Goal: Contribute content: Contribute content

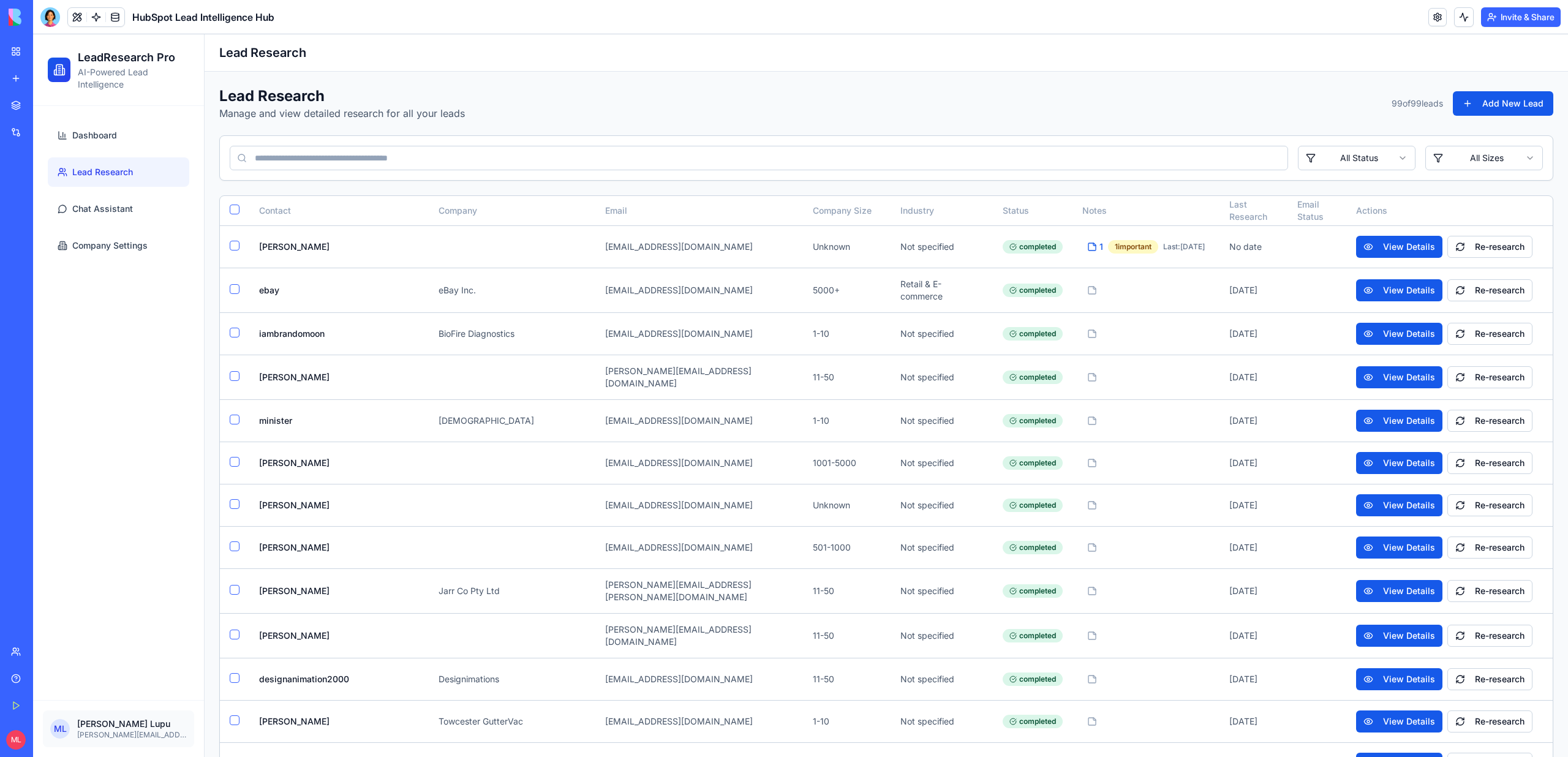
scroll to position [3668, 0]
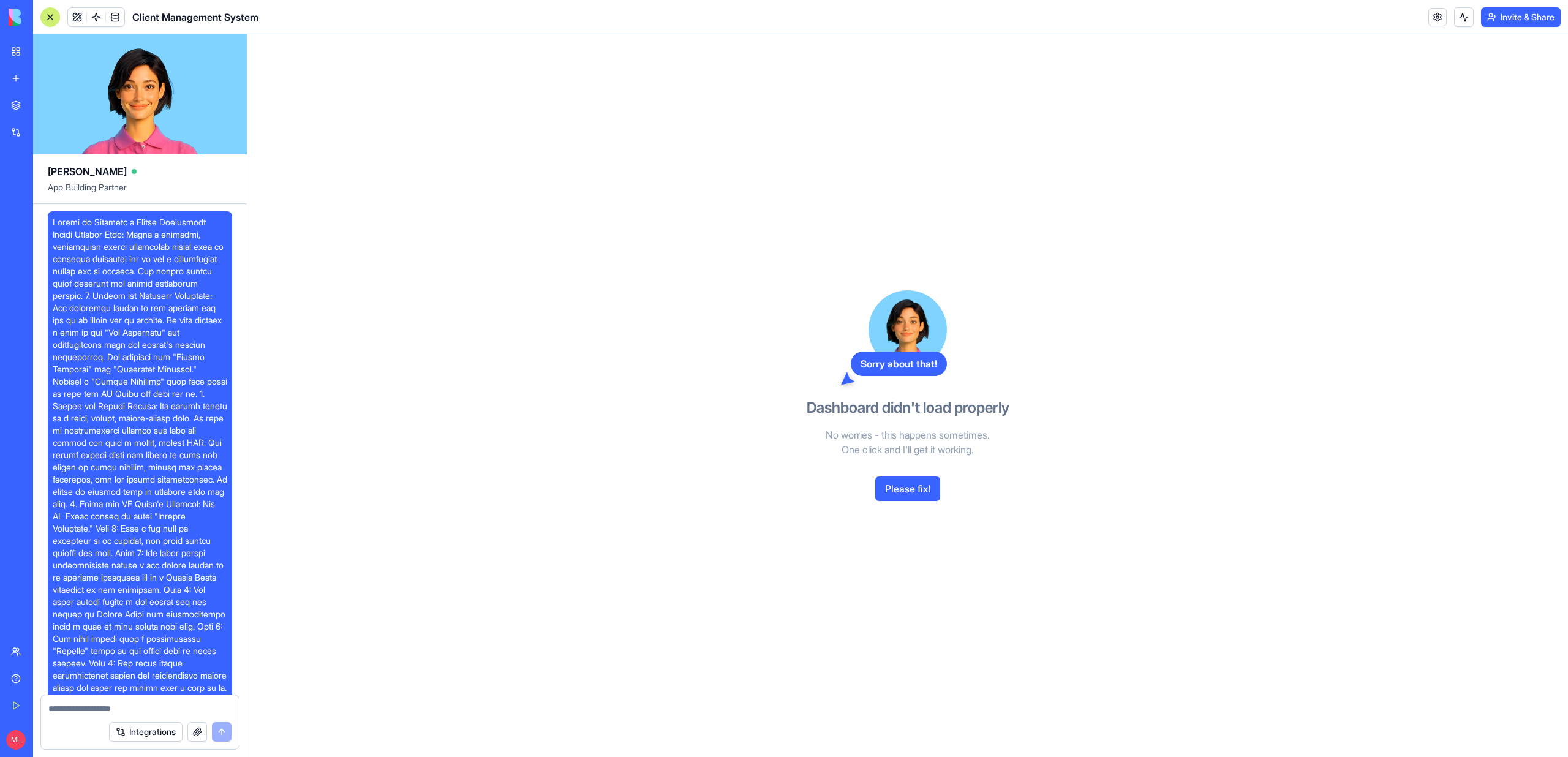
scroll to position [1532, 0]
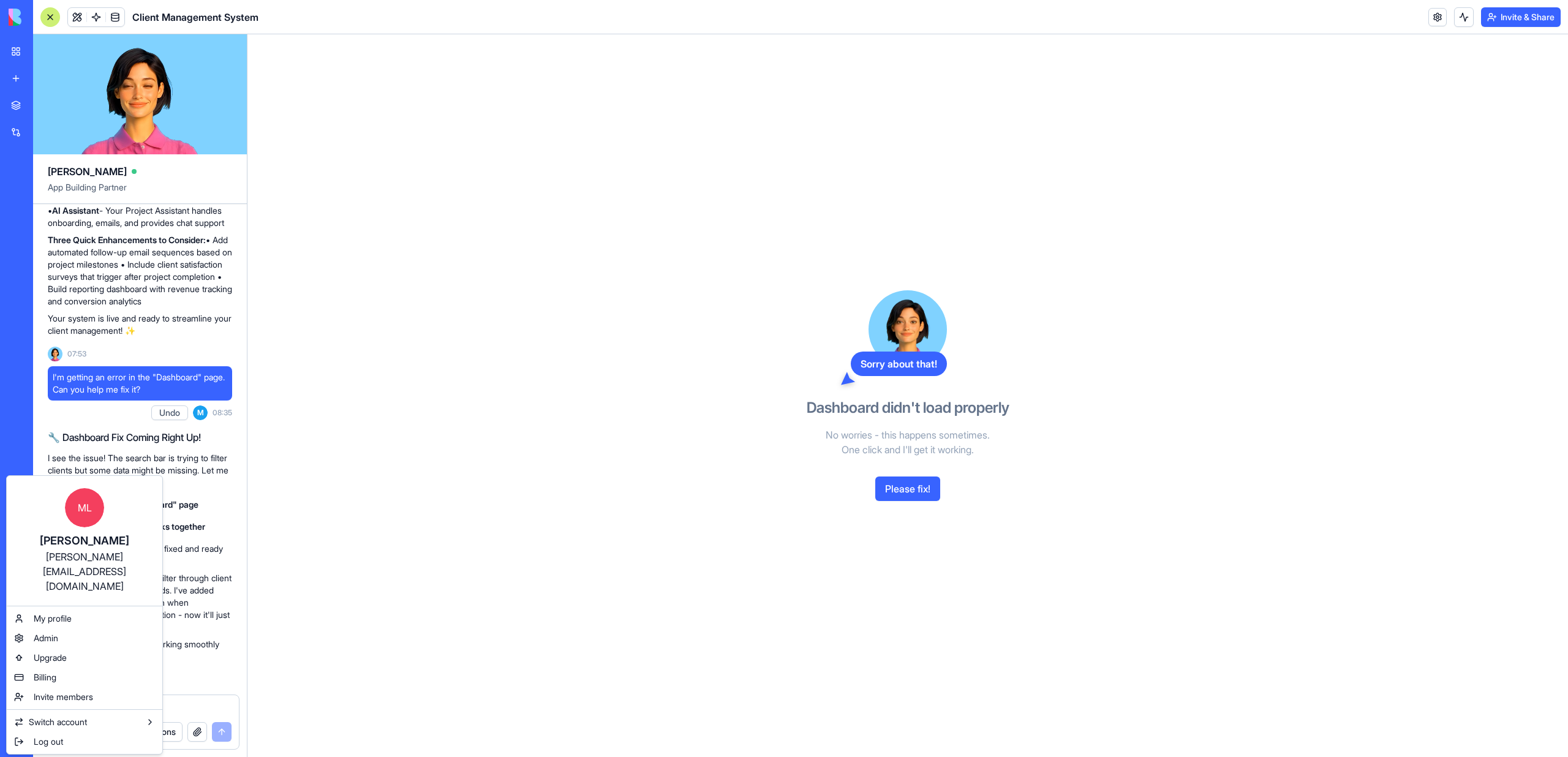
click at [14, 750] on html "BETA My Workspace New app Marketplace Integrations Recent ClientFlow Pro Slack …" at bounding box center [784, 378] width 1568 height 757
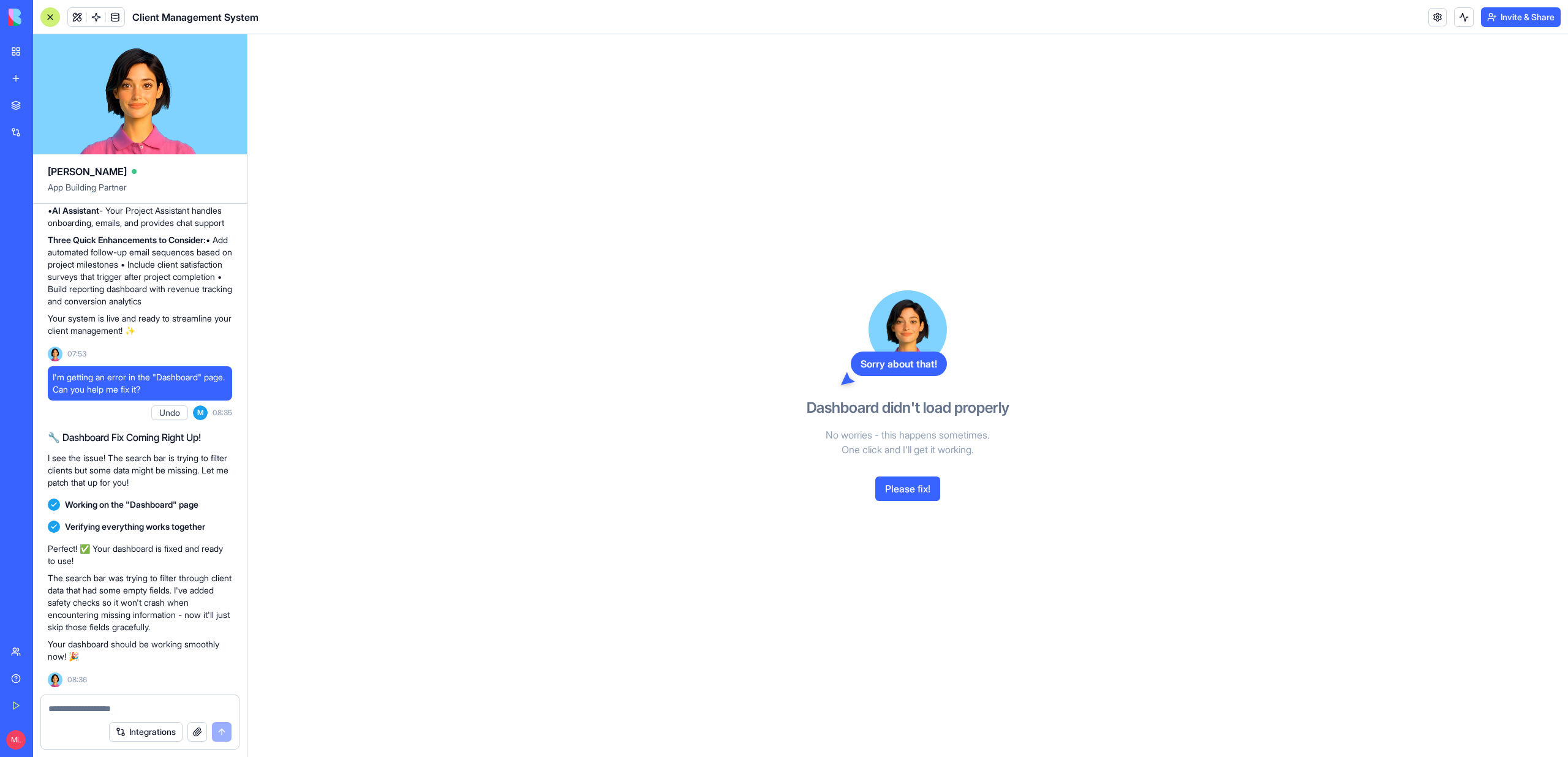
click at [50, 744] on button at bounding box center [47, 739] width 19 height 19
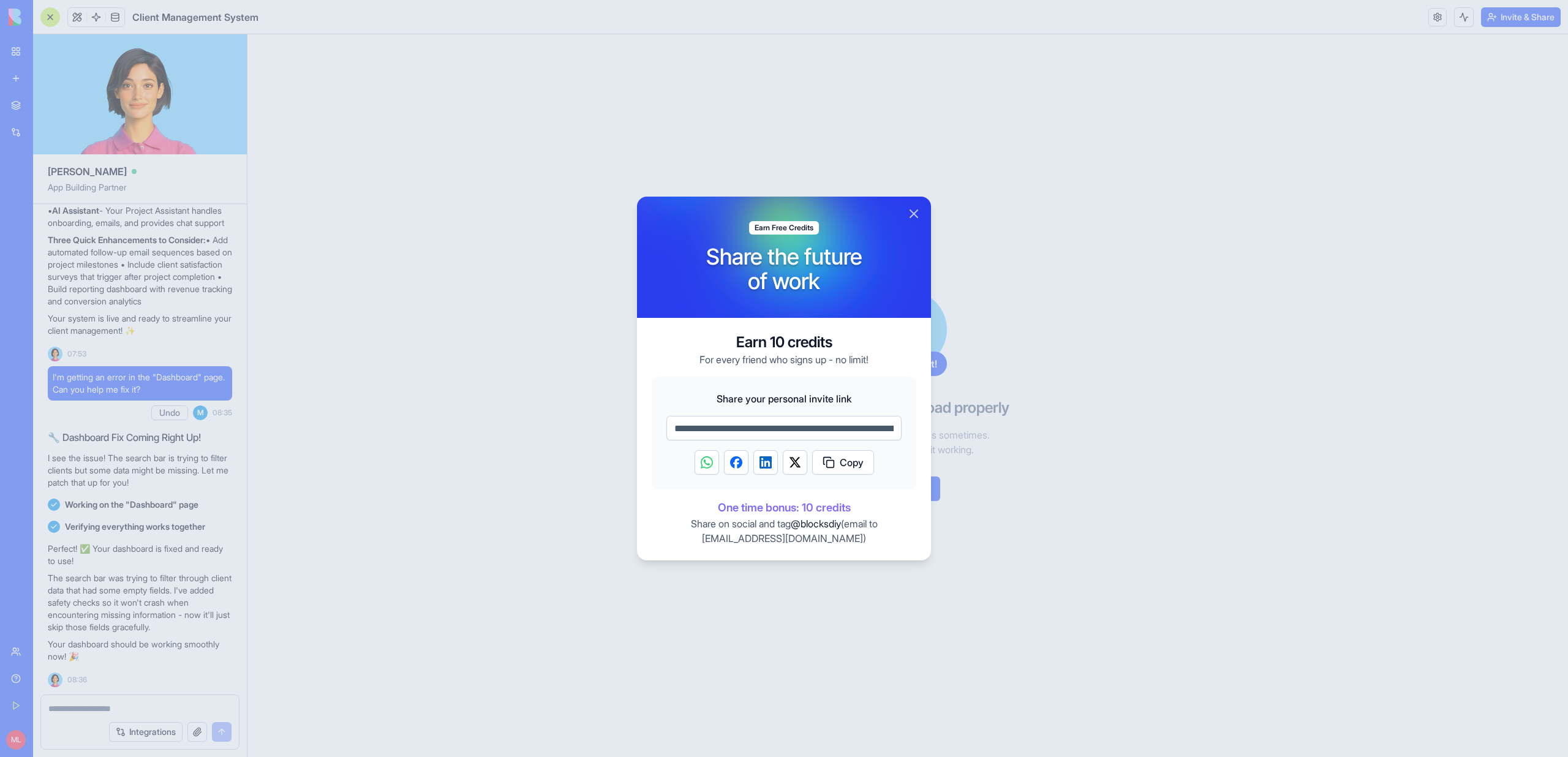
click at [143, 574] on div at bounding box center [784, 378] width 1568 height 757
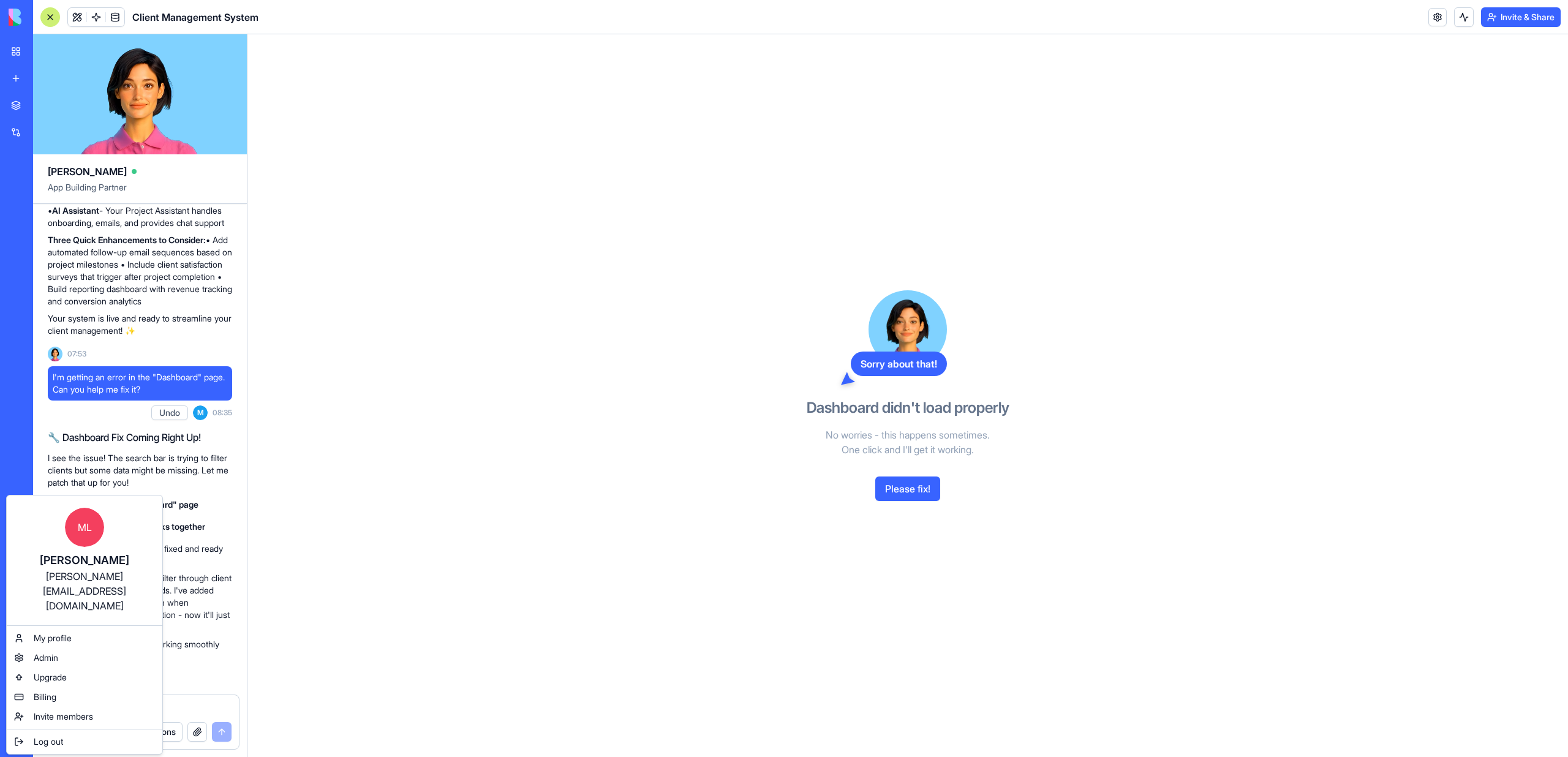
click at [16, 741] on html "BETA My Workspace New app Marketplace Integrations Recent ClientFlow Pro Slack …" at bounding box center [784, 378] width 1568 height 757
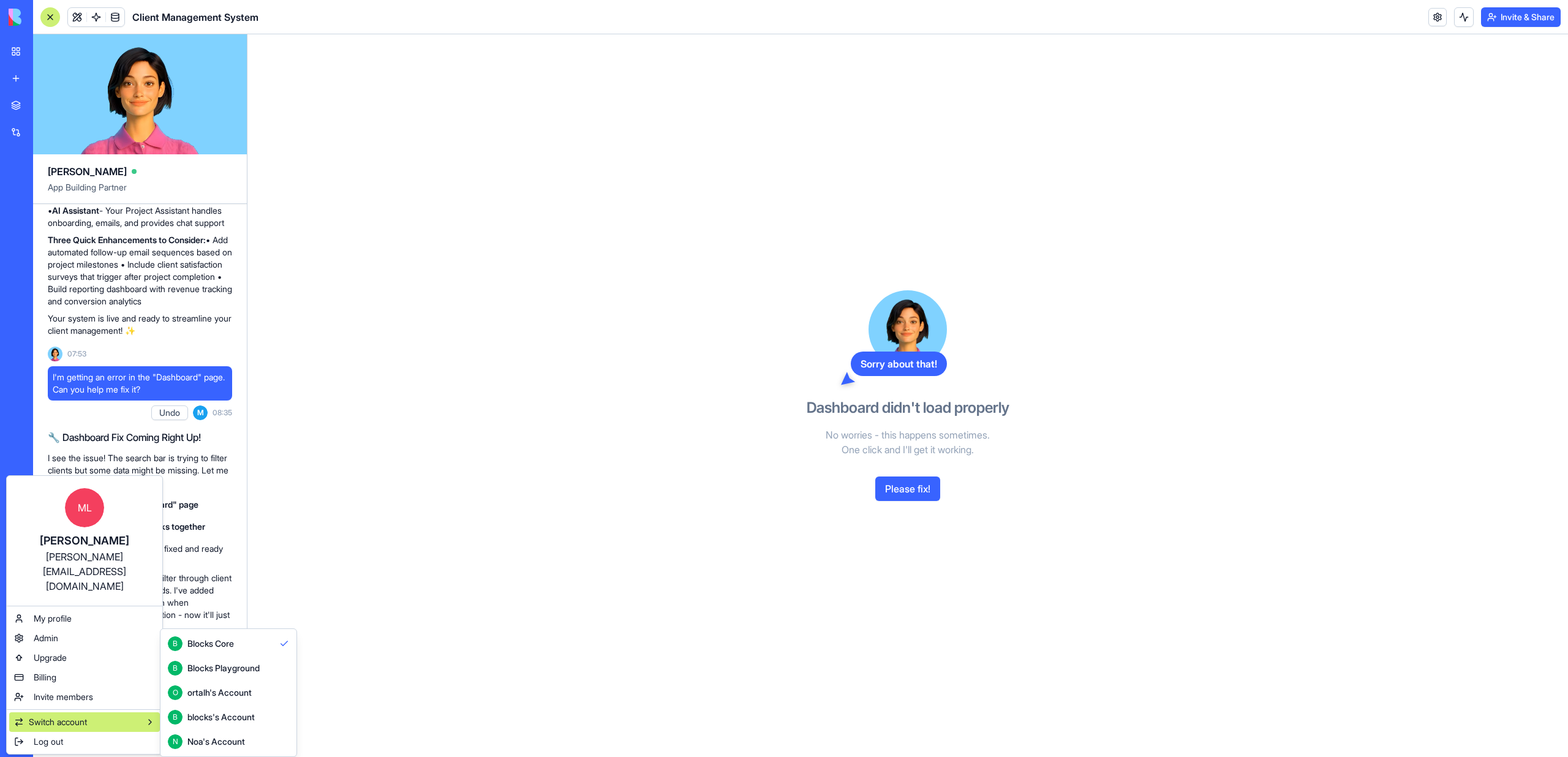
click at [202, 749] on button "N Noa's Account" at bounding box center [228, 741] width 131 height 24
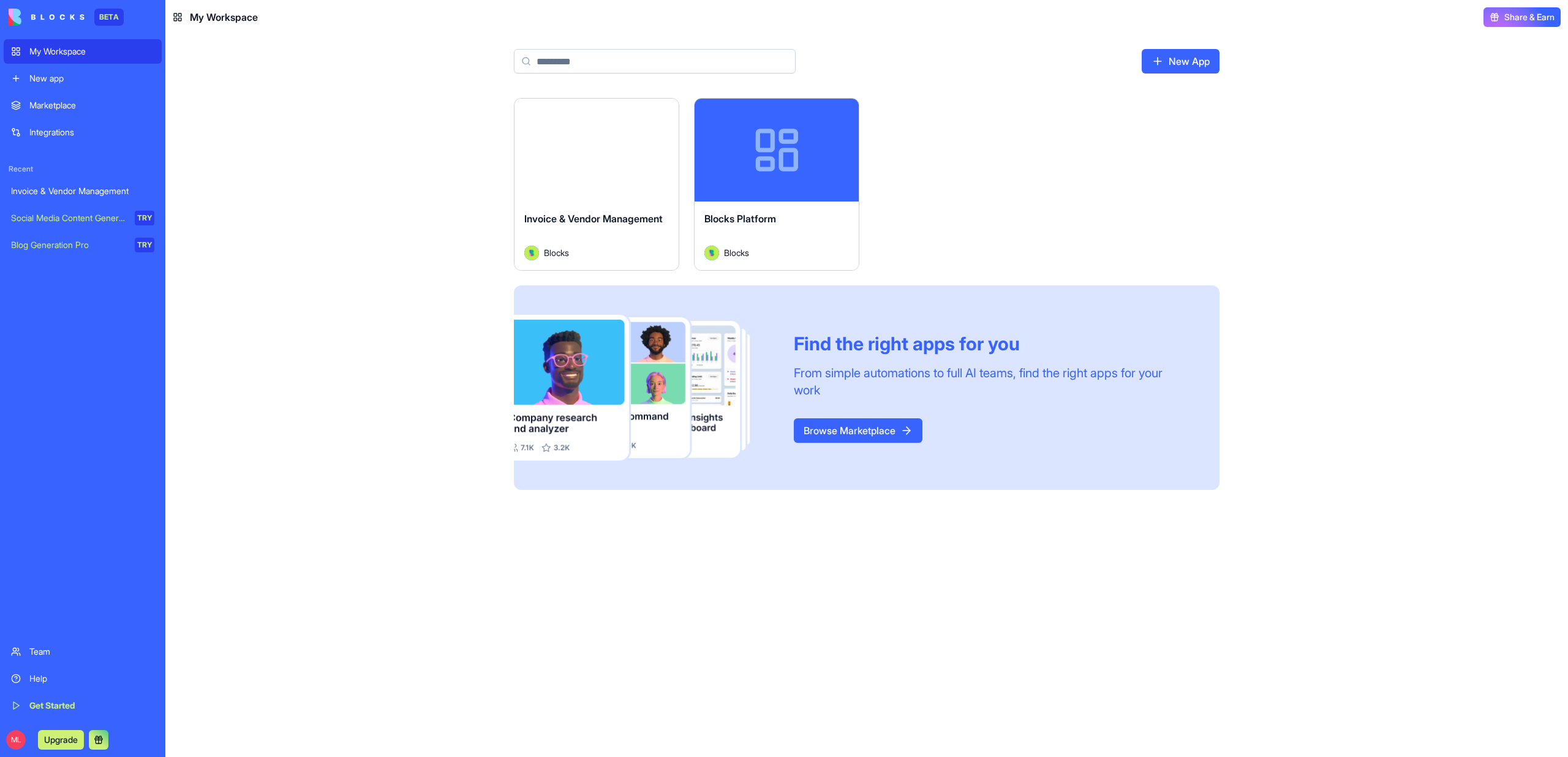
click at [609, 141] on button "Launch" at bounding box center [596, 150] width 92 height 24
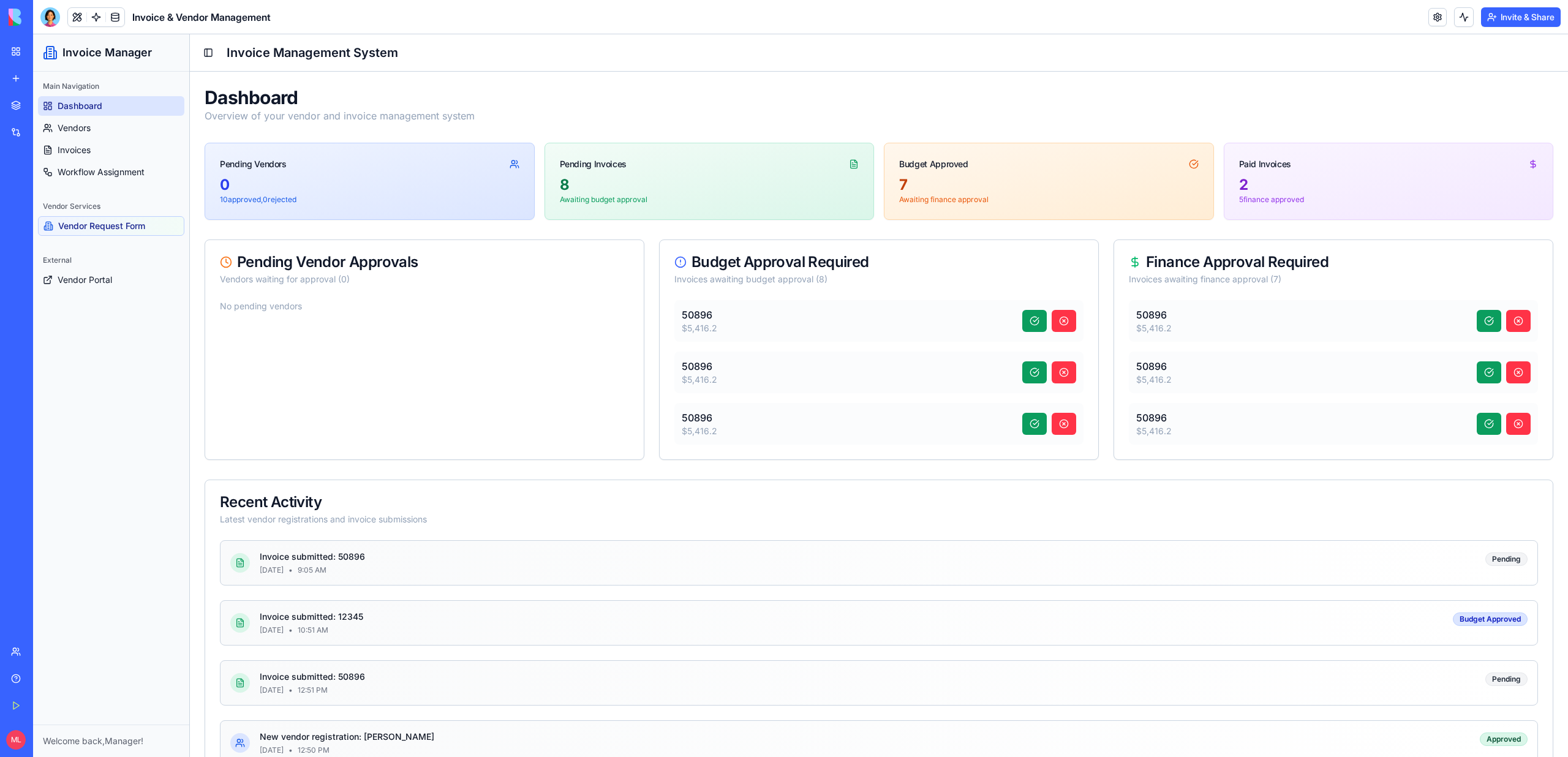
click at [80, 19] on button at bounding box center [77, 17] width 18 height 18
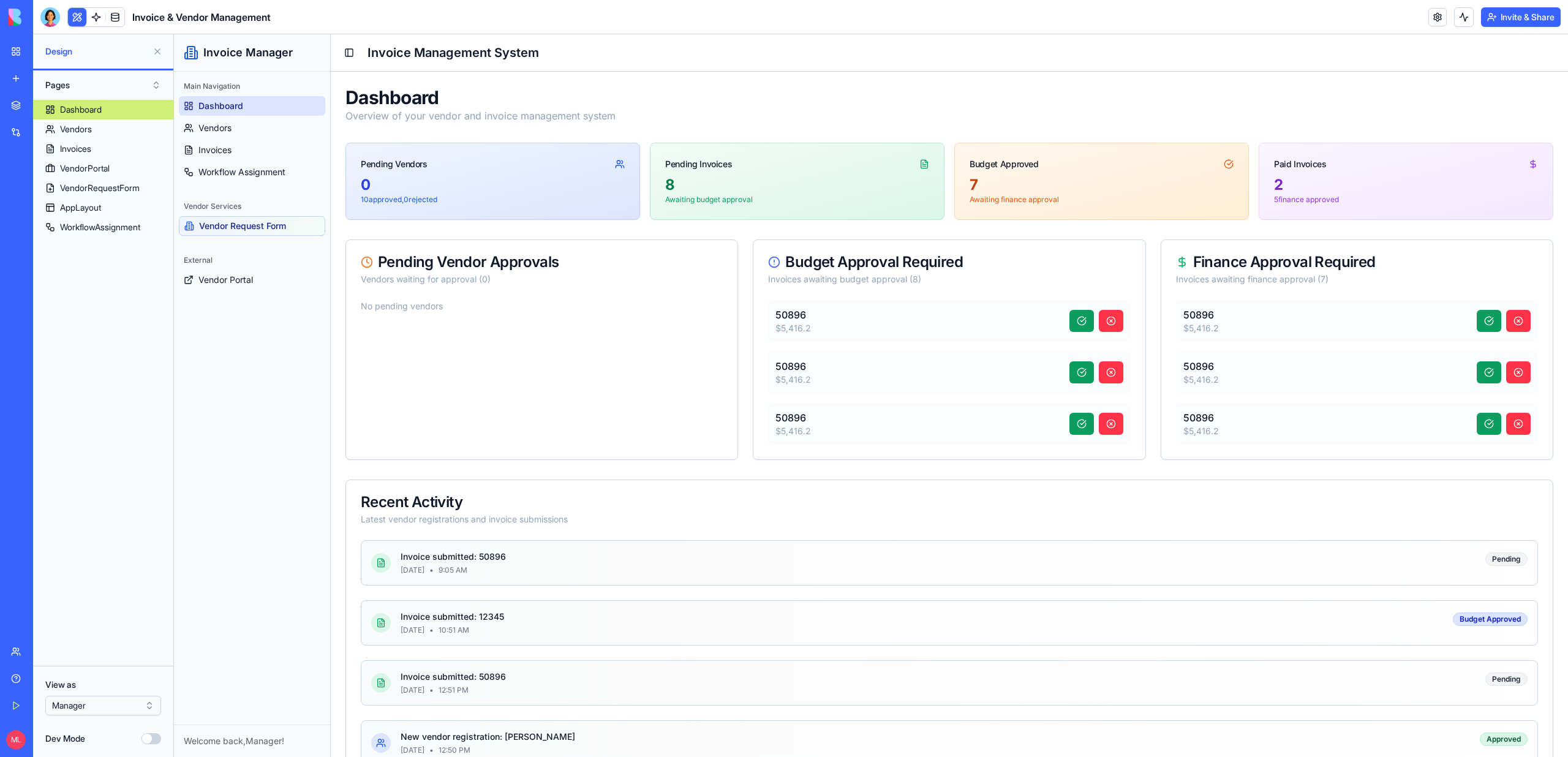
click at [1512, 14] on button "Invite & Share" at bounding box center [1520, 17] width 80 height 19
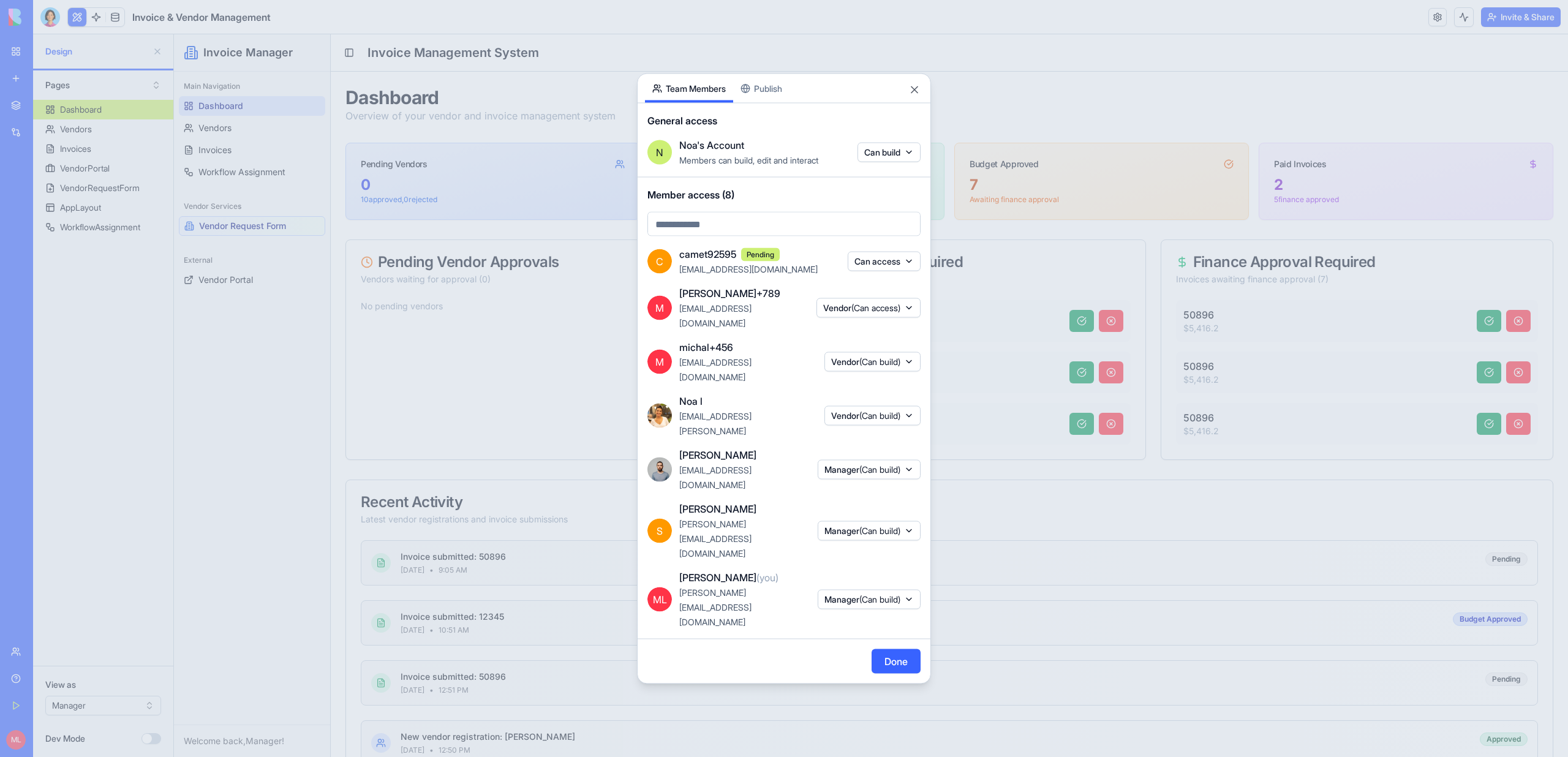
click at [854, 525] on span "Manager (Can build)" at bounding box center [863, 531] width 76 height 13
click at [854, 519] on body "BETA My Workspace New app Marketplace Integrations Recent Invoice & Vendor Mana…" at bounding box center [784, 378] width 1568 height 757
click at [859, 526] on span "(Can build)" at bounding box center [879, 531] width 41 height 10
click at [869, 633] on div "Can access" at bounding box center [865, 625] width 92 height 19
click at [860, 557] on div "Vendor" at bounding box center [861, 560] width 92 height 19
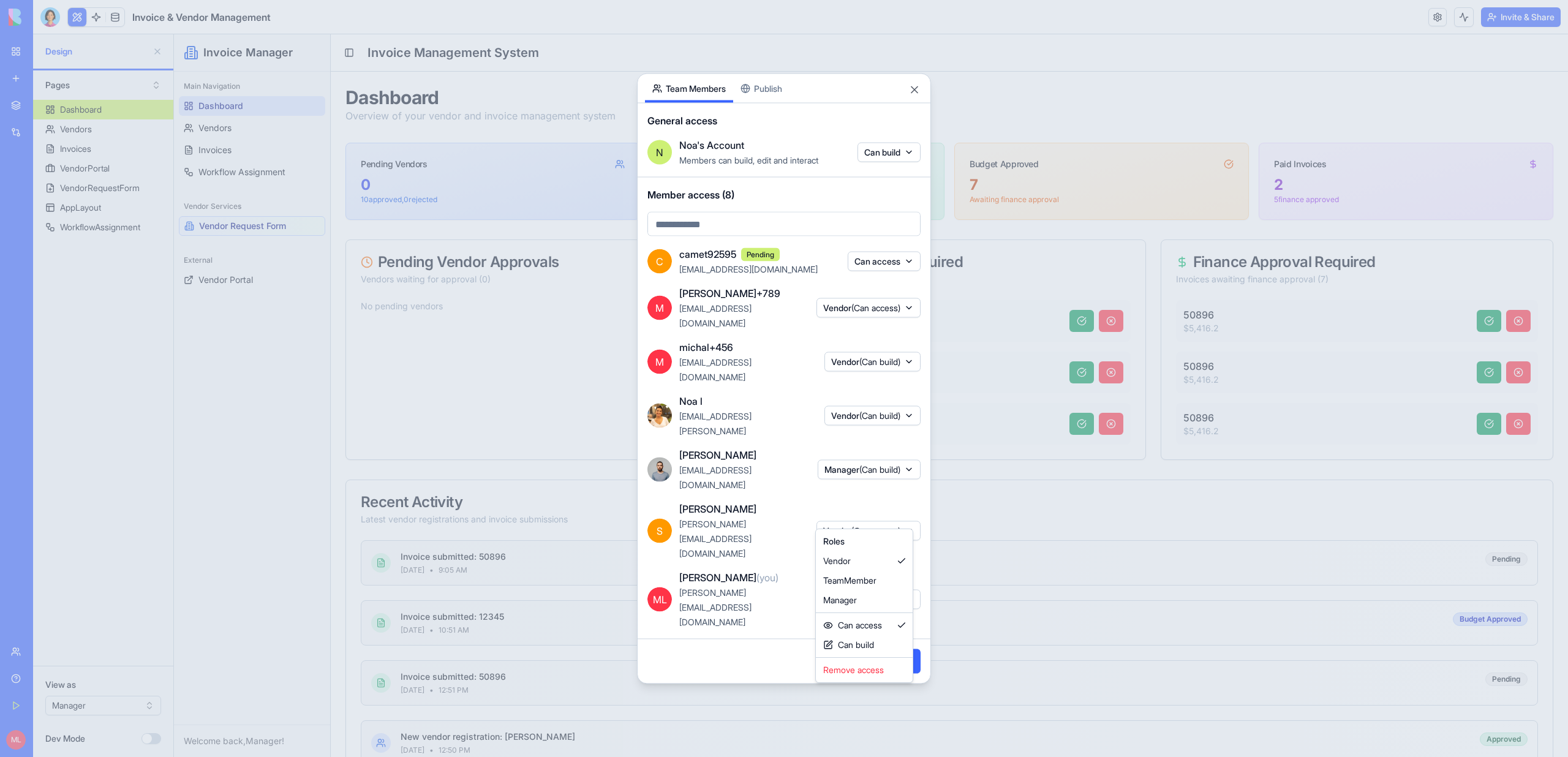
click at [920, 597] on div at bounding box center [784, 378] width 1568 height 757
click at [905, 649] on button "Done" at bounding box center [896, 661] width 49 height 24
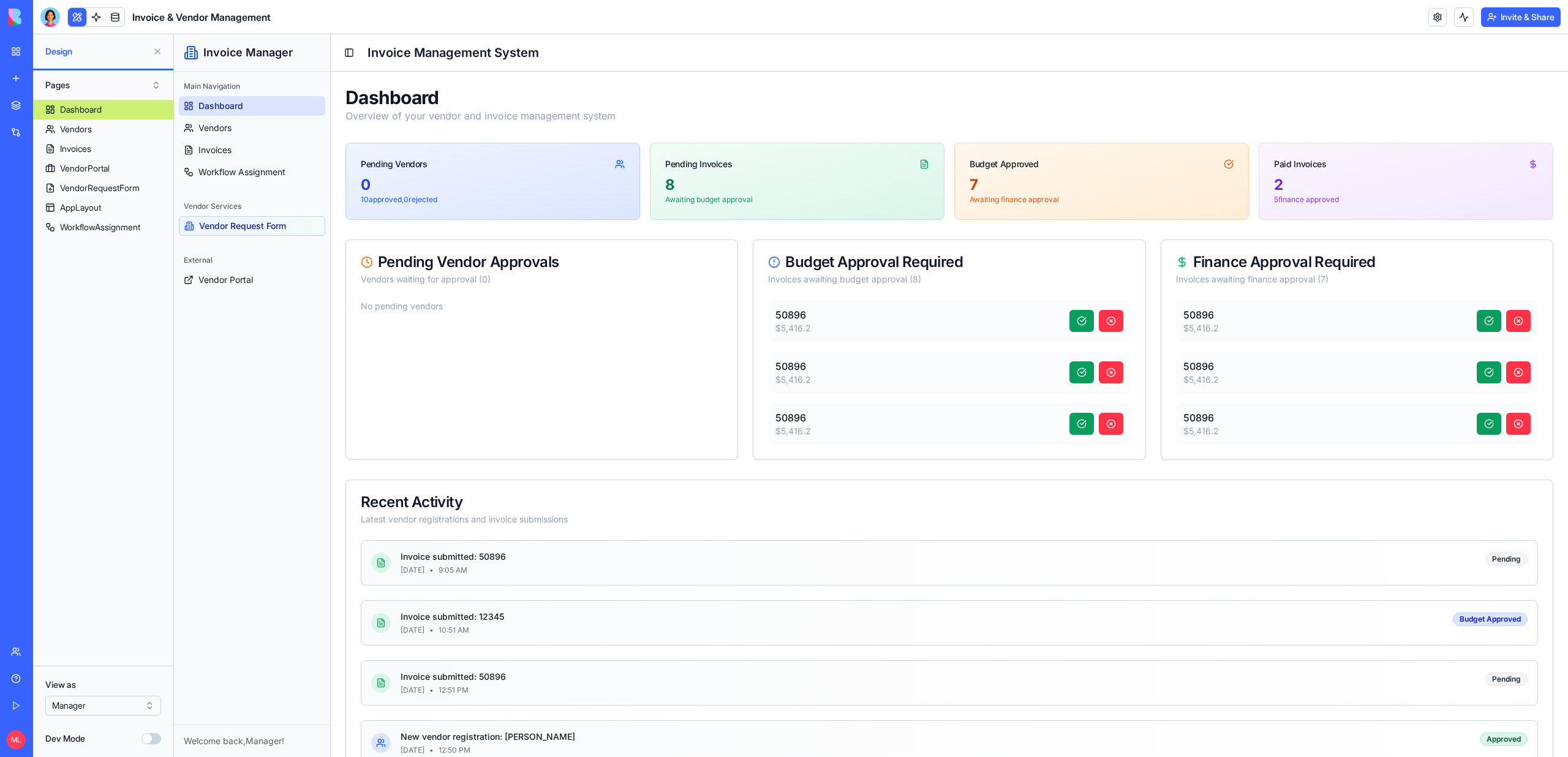
click at [1512, 22] on button "Invite & Share" at bounding box center [1520, 17] width 80 height 19
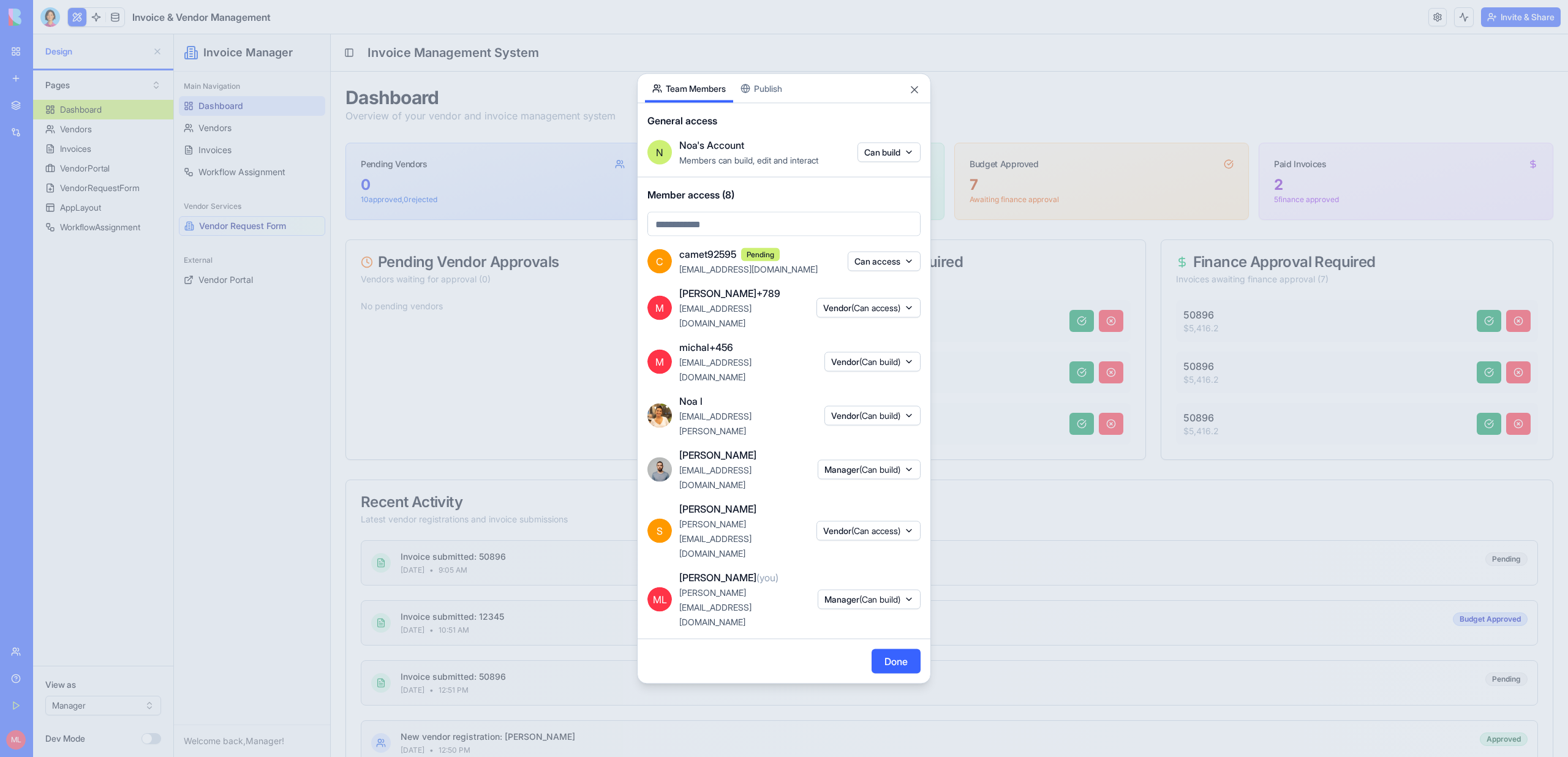
click at [836, 525] on span "Vendor (Can access)" at bounding box center [862, 531] width 77 height 13
click at [837, 518] on div at bounding box center [784, 378] width 1568 height 757
click at [837, 525] on span "Vendor (Can access)" at bounding box center [862, 531] width 77 height 13
click at [863, 593] on div "Manager" at bounding box center [863, 600] width 92 height 19
click at [868, 642] on div "Can build" at bounding box center [861, 644] width 92 height 19
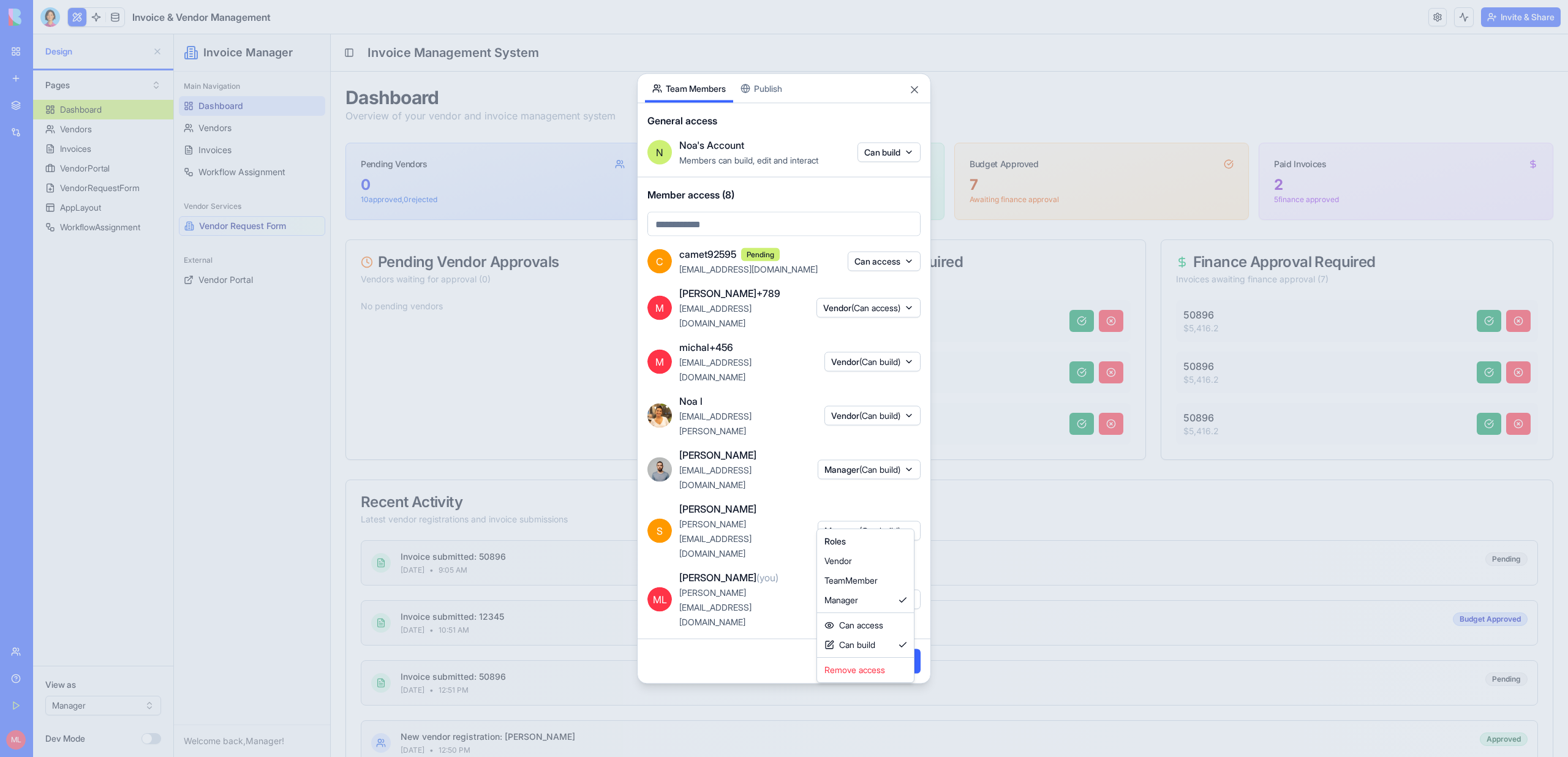
click at [727, 593] on div at bounding box center [784, 378] width 1568 height 757
click at [903, 649] on button "Done" at bounding box center [896, 661] width 49 height 24
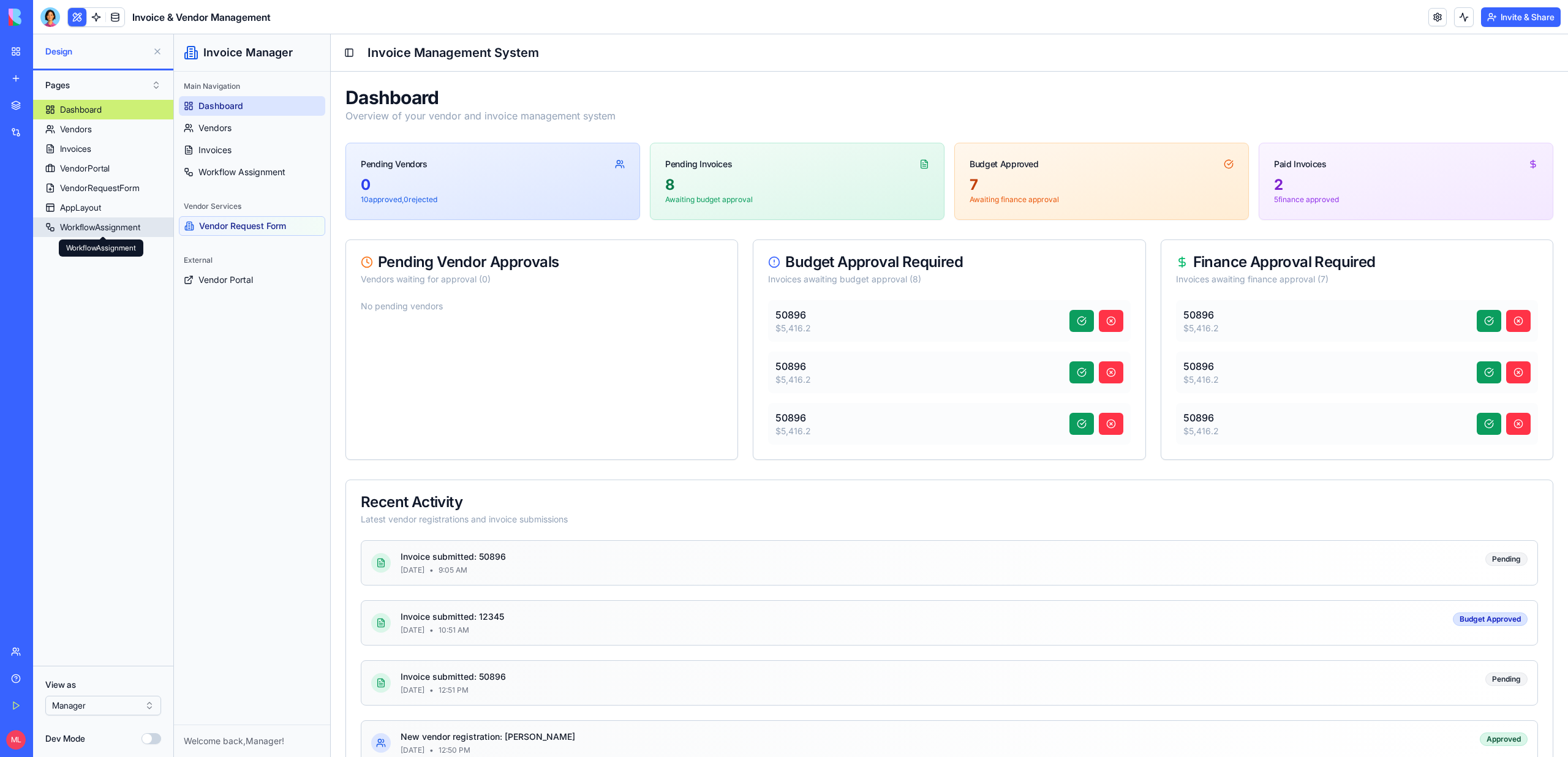
click at [86, 235] on link "WorkflowAssignment" at bounding box center [102, 227] width 140 height 19
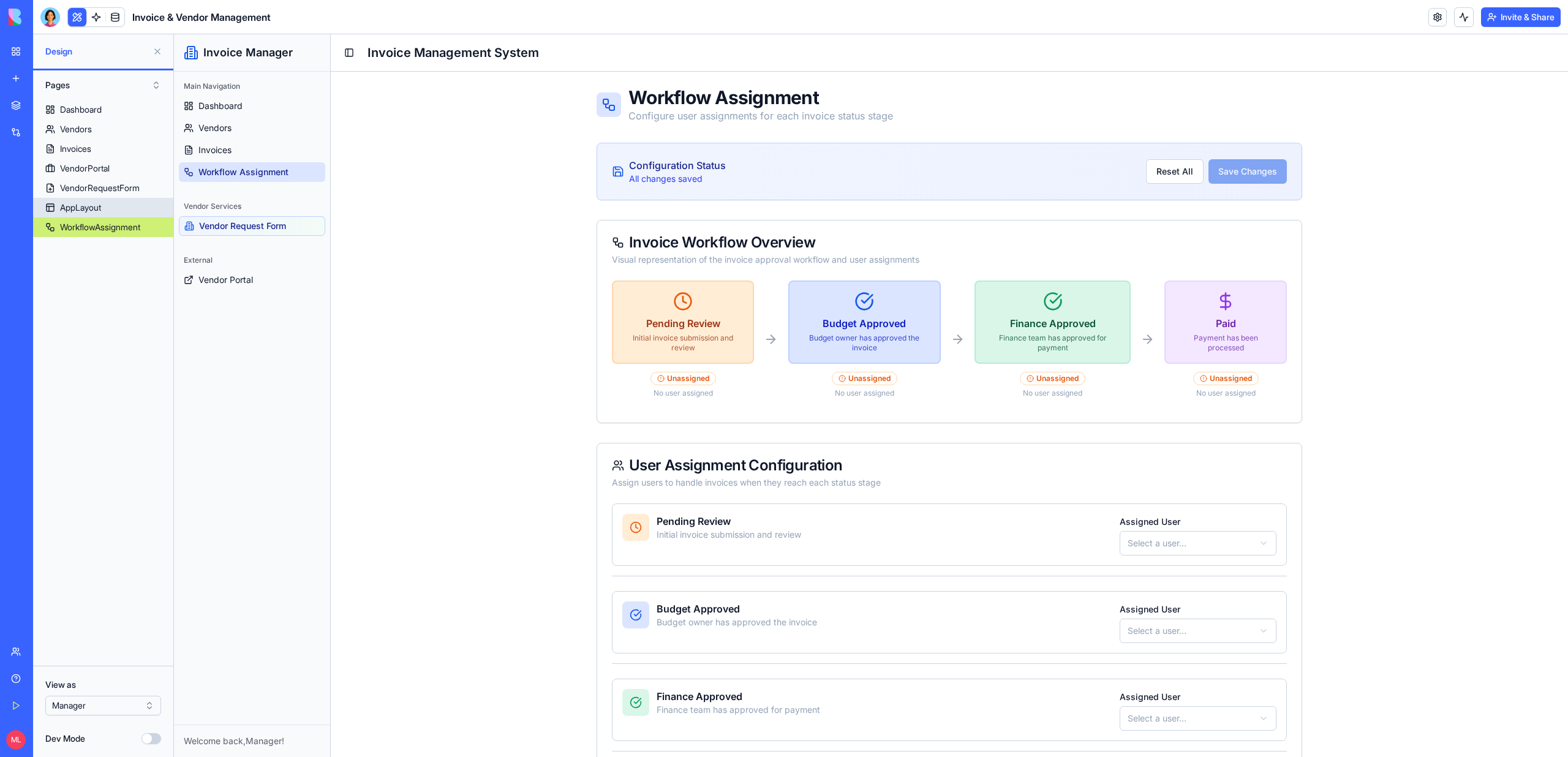
click at [87, 213] on link "AppLayout" at bounding box center [102, 208] width 140 height 19
click at [84, 197] on link "VendorRequestForm" at bounding box center [102, 187] width 140 height 19
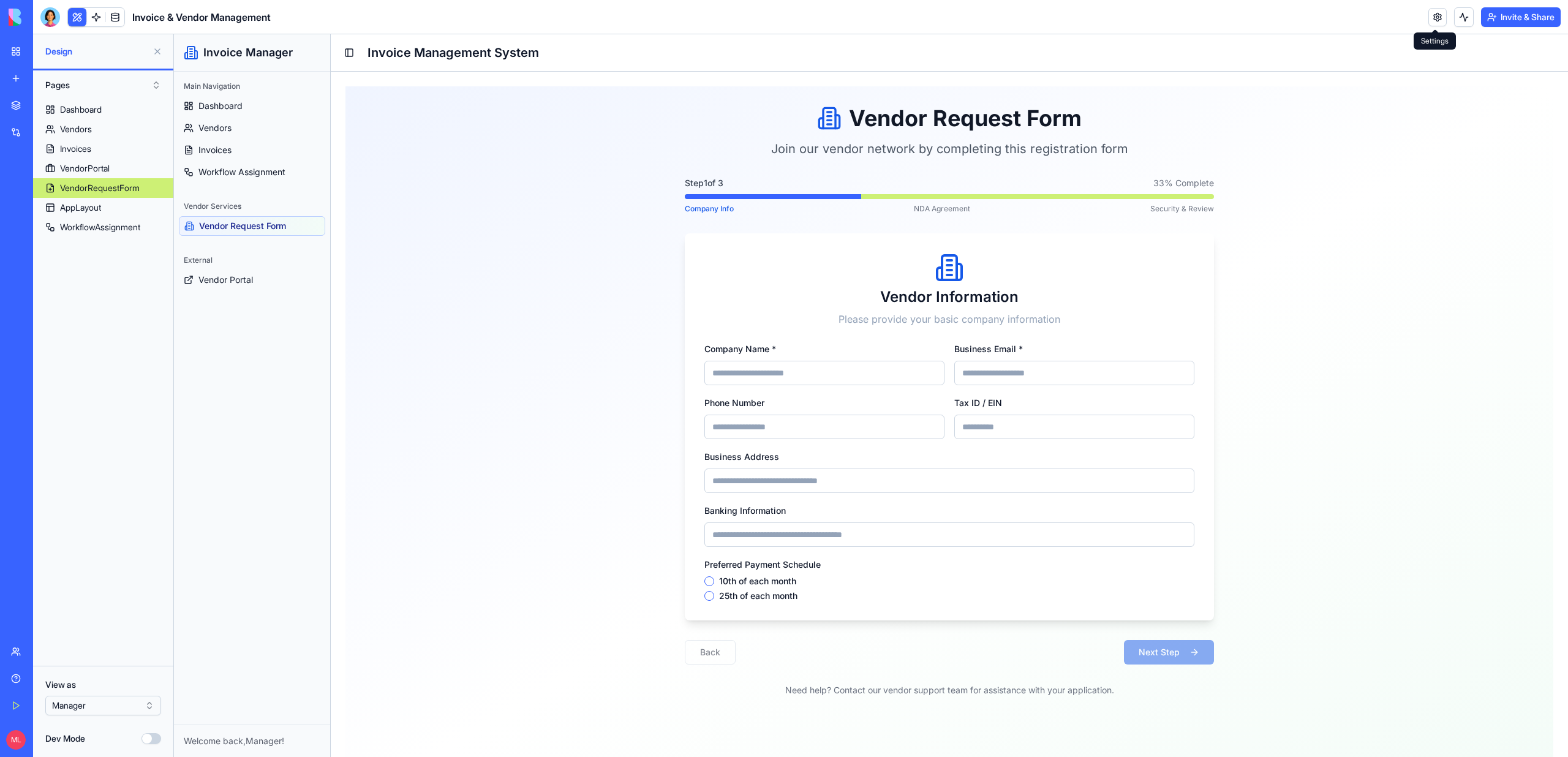
click at [1441, 14] on link at bounding box center [1437, 17] width 18 height 18
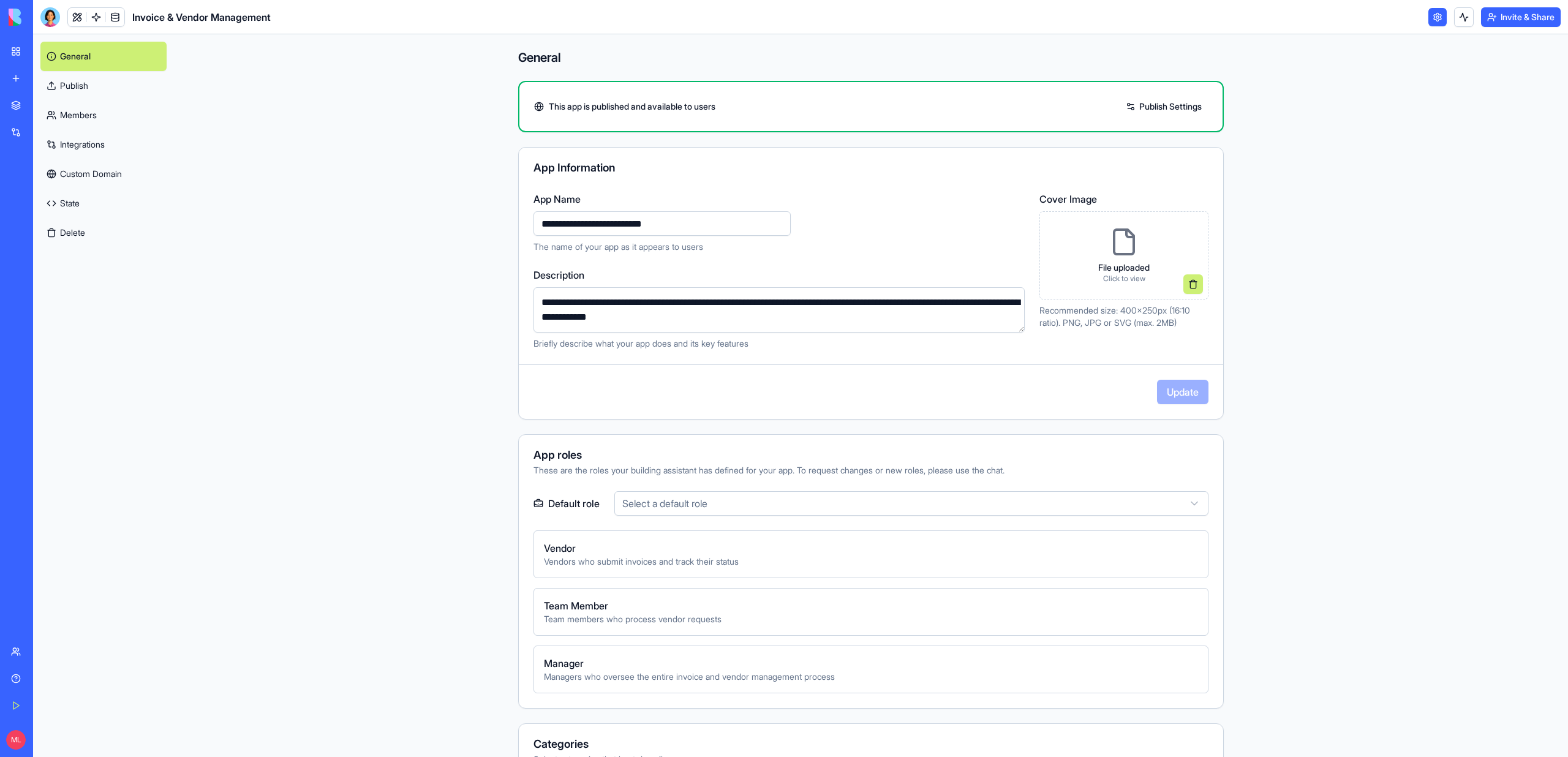
click at [71, 108] on link "Members" at bounding box center [103, 115] width 126 height 29
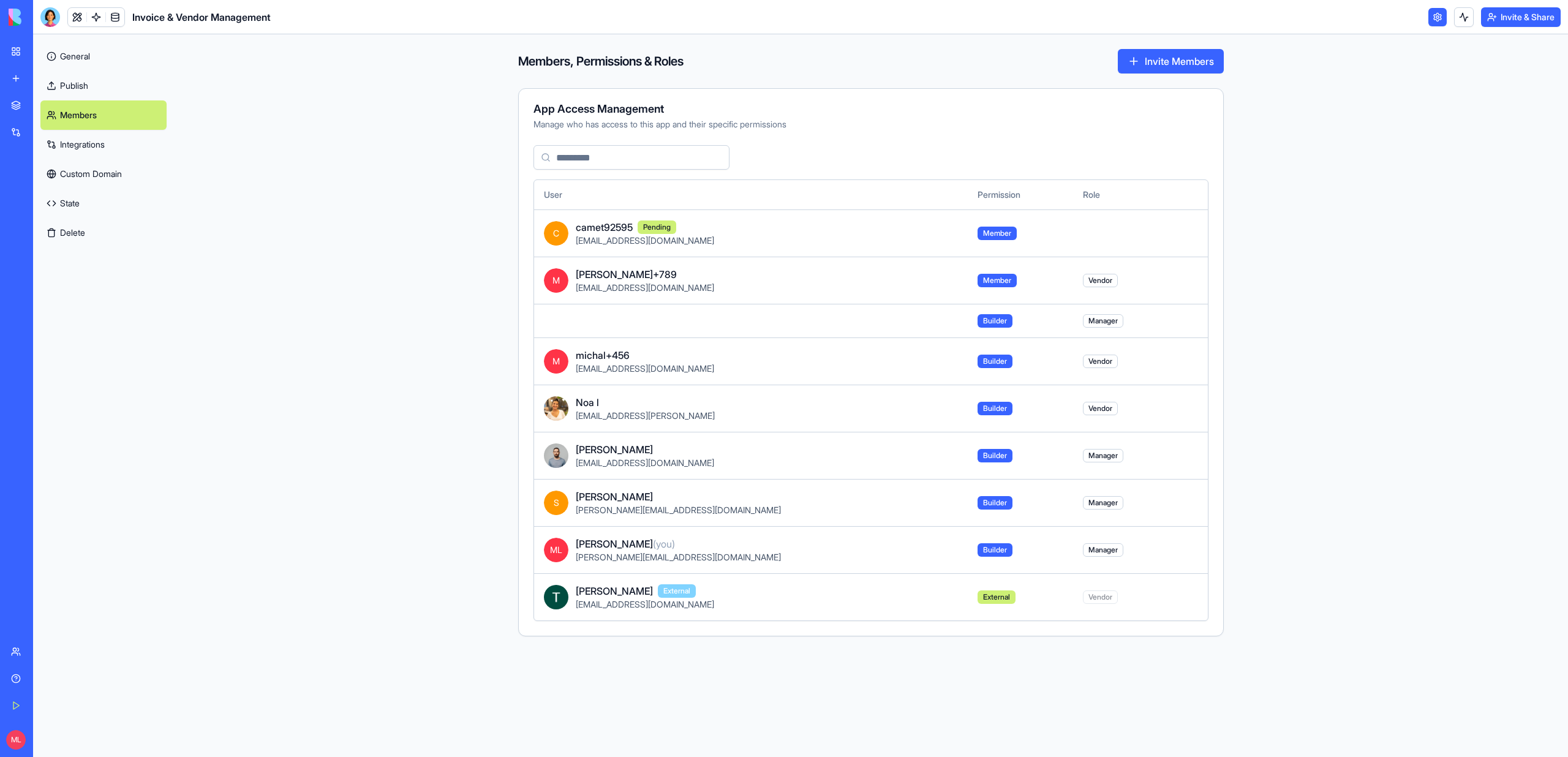
click at [49, 60] on link "My Workspace" at bounding box center [28, 51] width 49 height 24
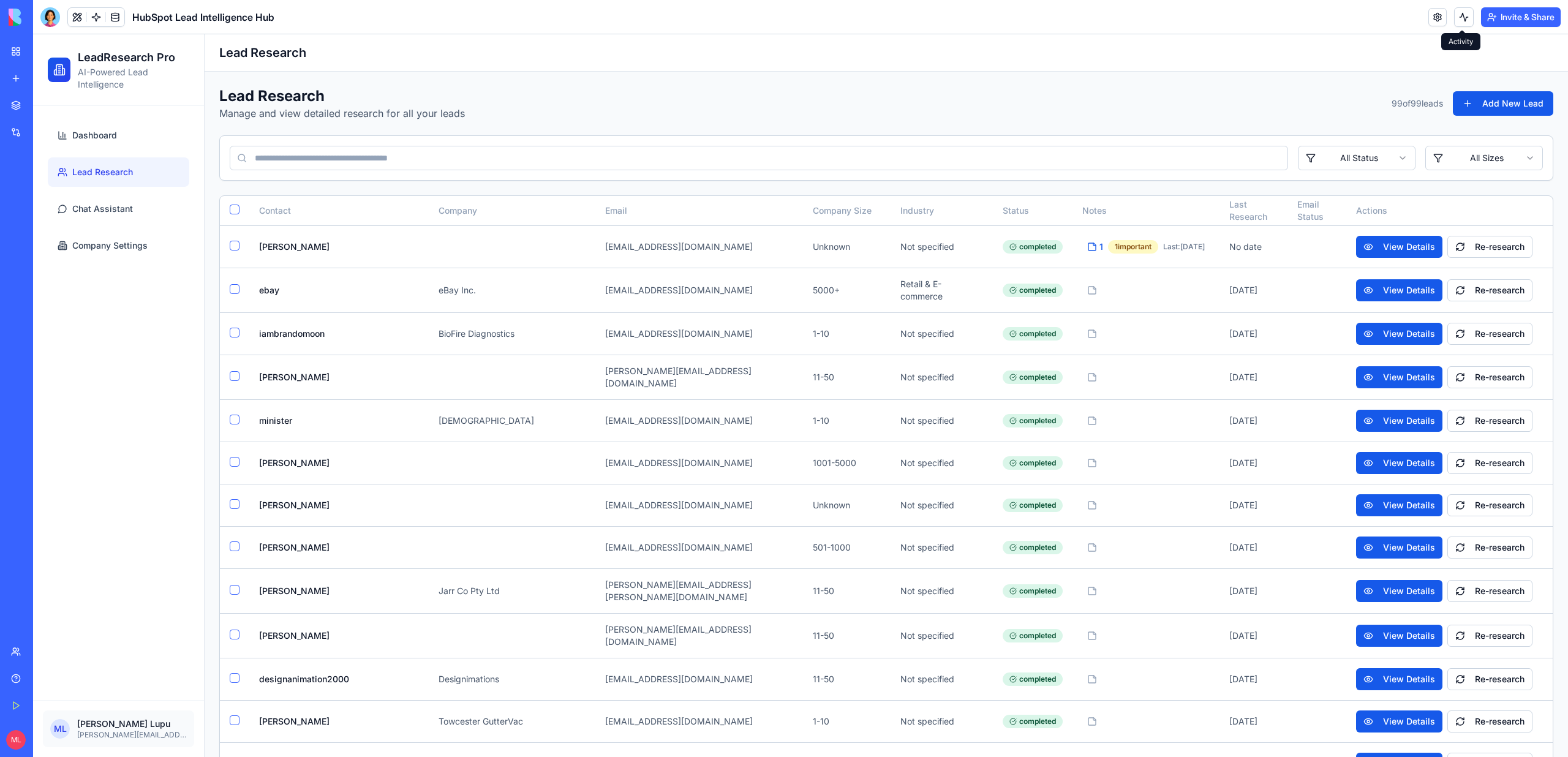
scroll to position [3668, 0]
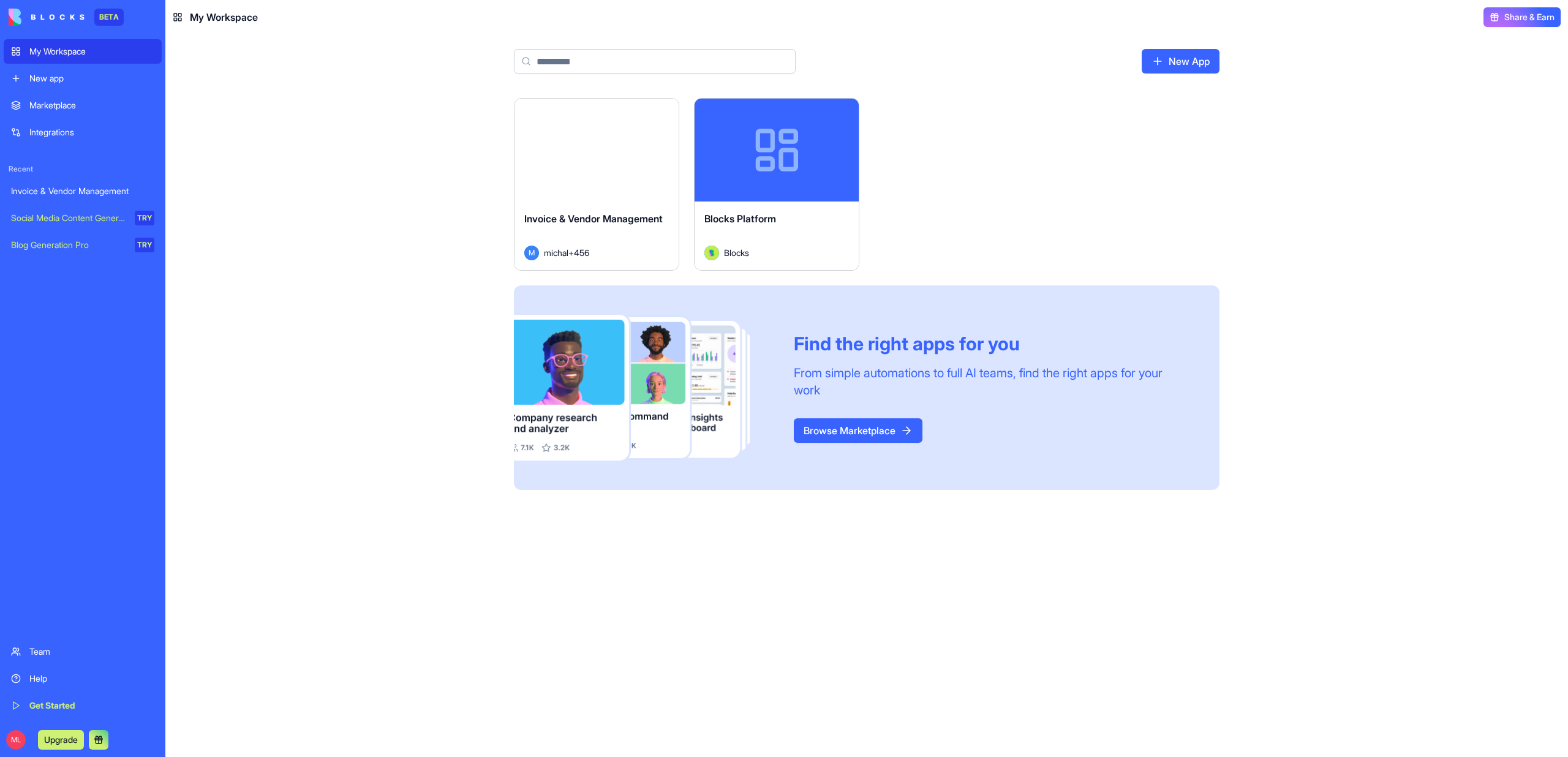
click at [56, 79] on div "New app" at bounding box center [92, 78] width 125 height 13
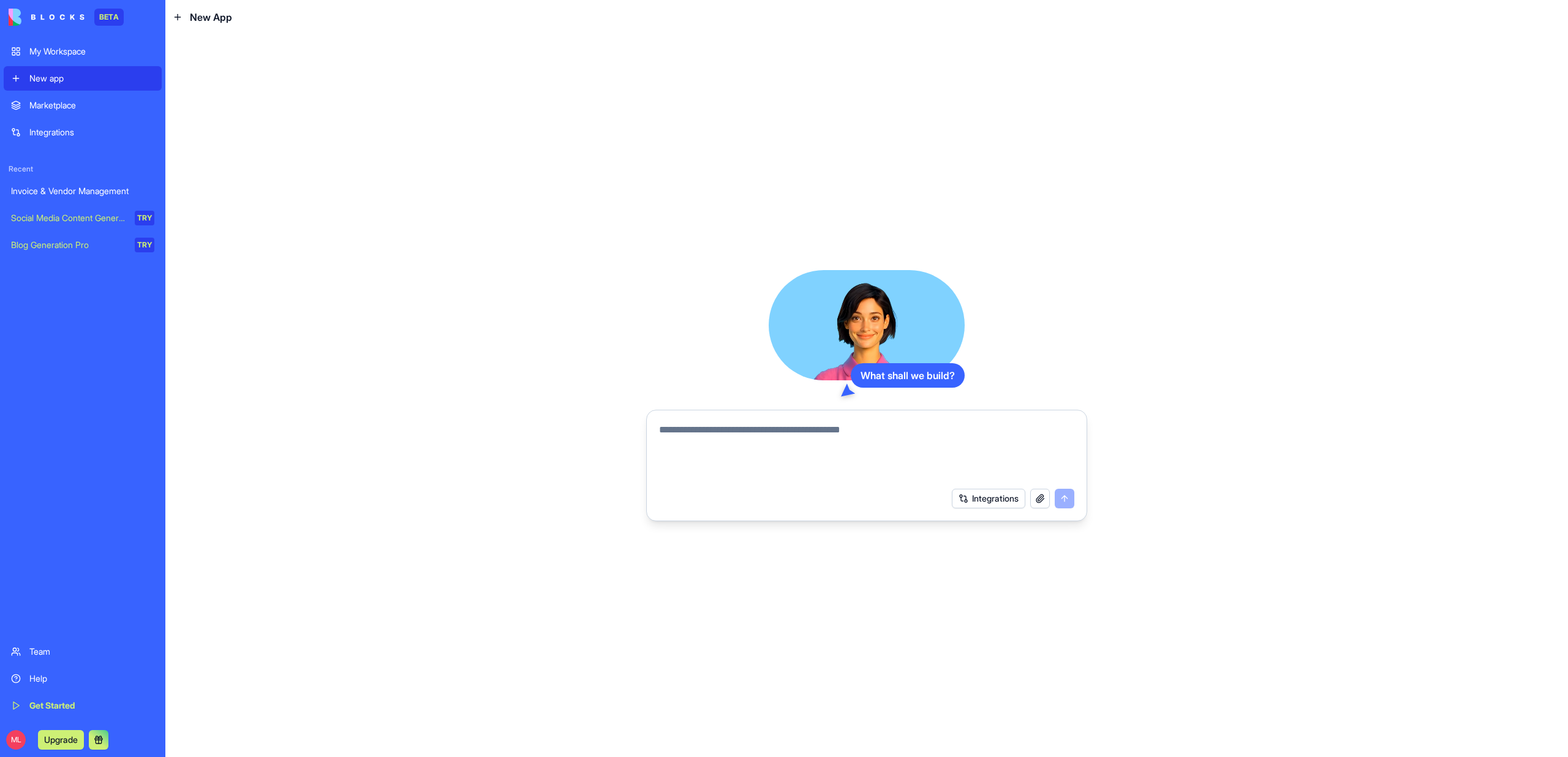
click at [747, 426] on textarea at bounding box center [867, 452] width 415 height 59
type textarea "*"
click at [1036, 498] on button "button" at bounding box center [1040, 498] width 19 height 19
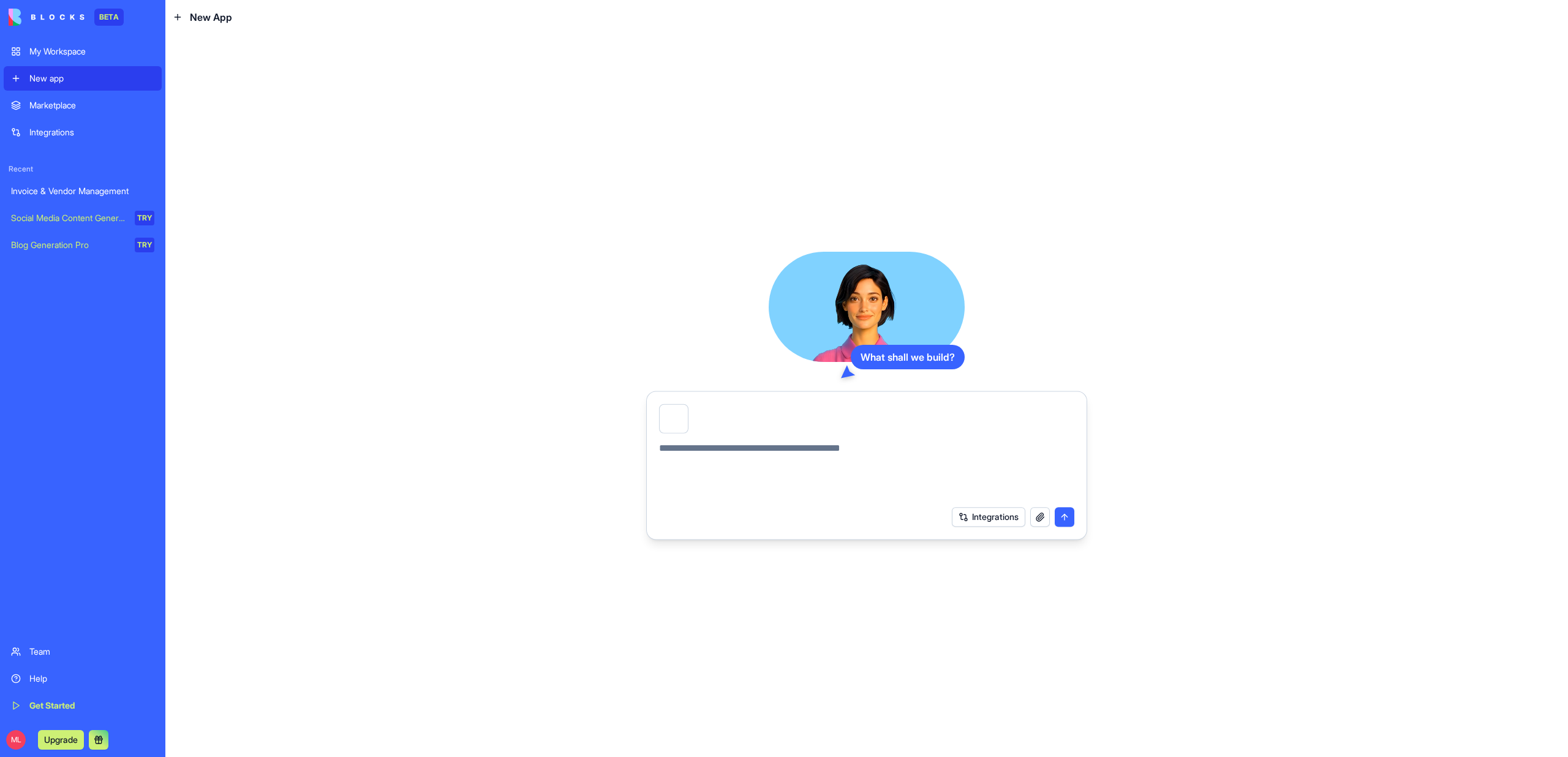
click at [859, 460] on textarea at bounding box center [867, 470] width 415 height 59
type textarea "**********"
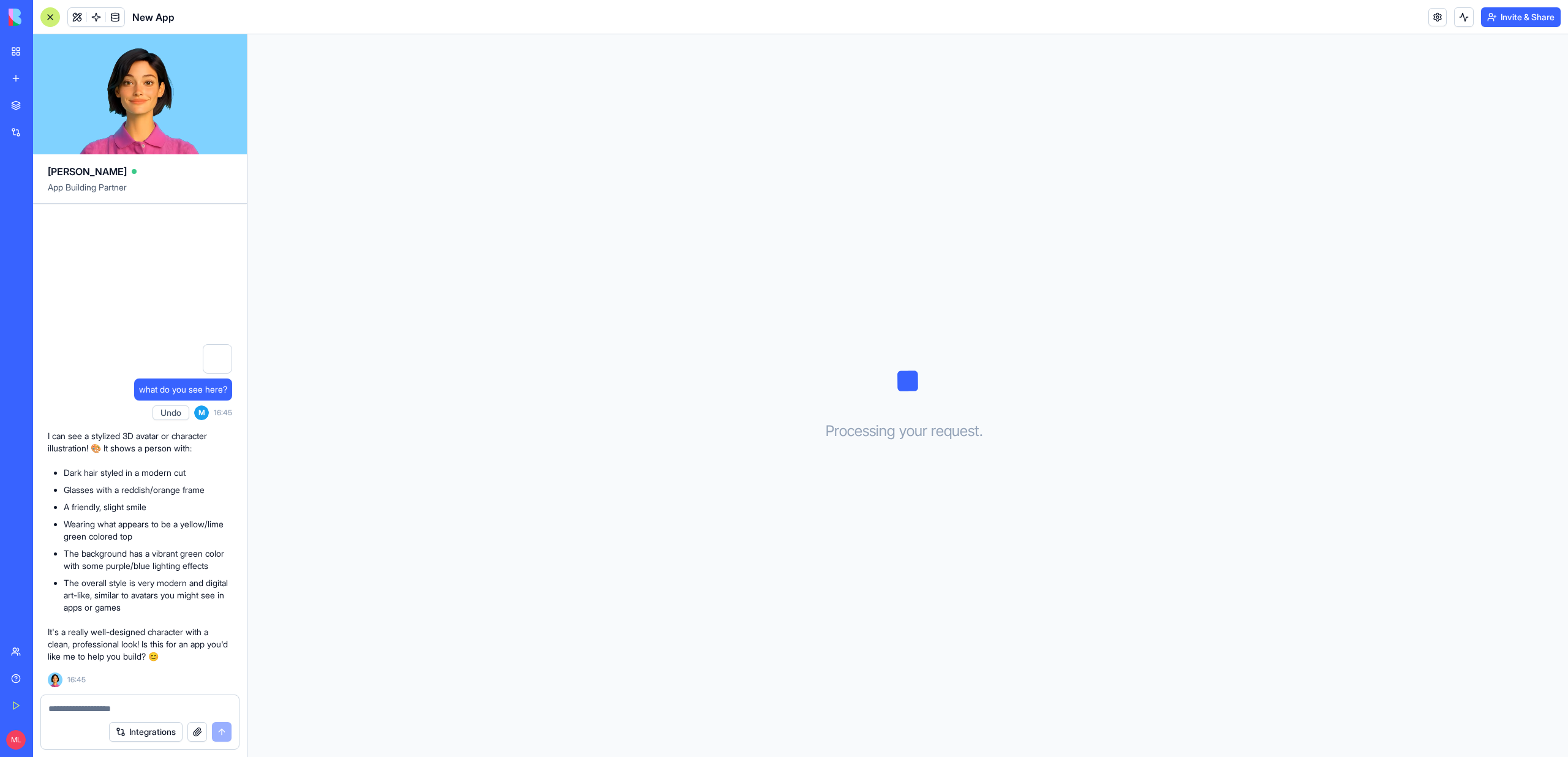
click at [107, 708] on textarea at bounding box center [140, 708] width 183 height 13
type textarea "**********"
paste textarea
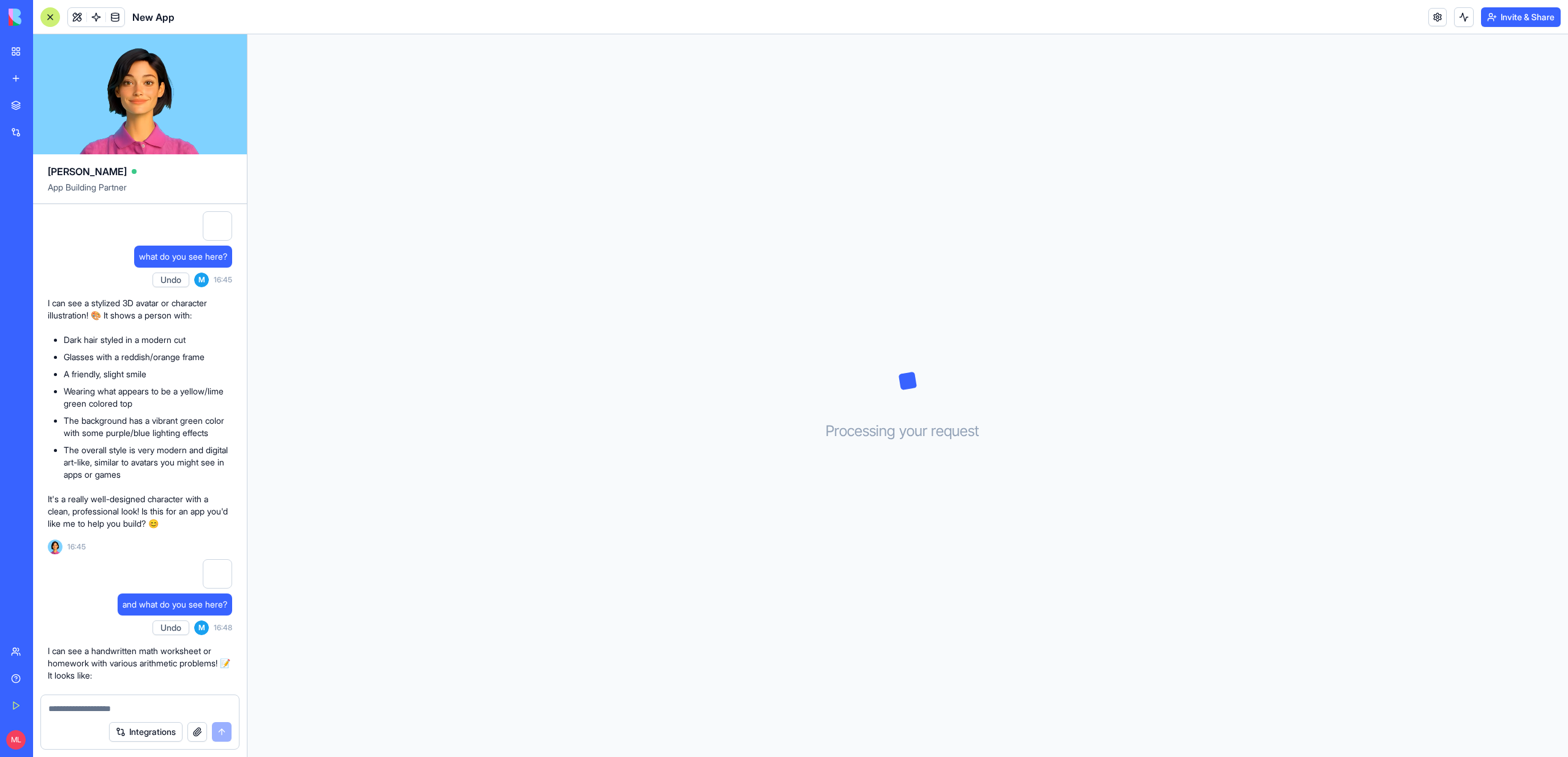
scroll to position [301, 0]
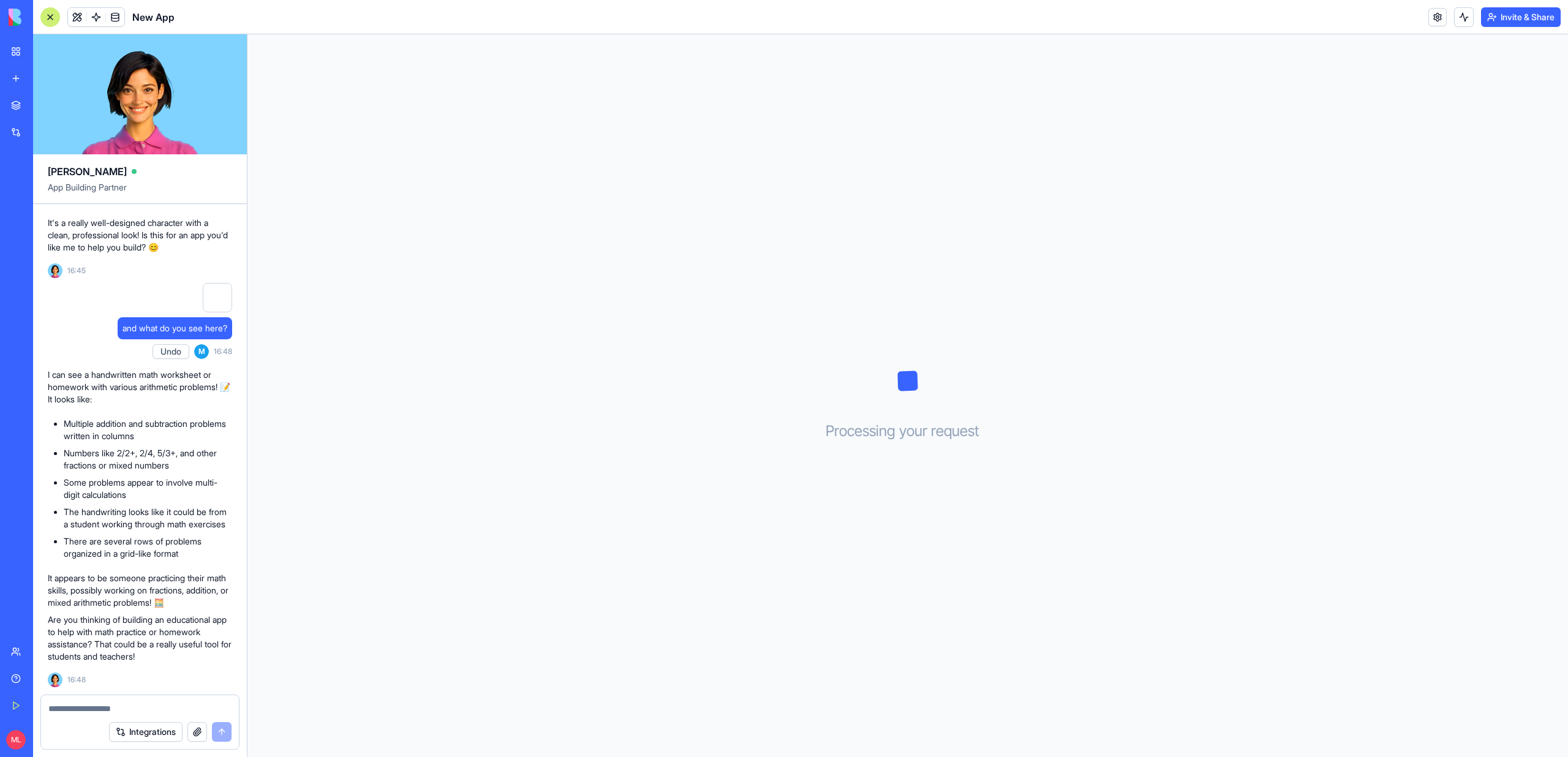
click at [135, 709] on textarea at bounding box center [140, 708] width 183 height 13
type textarea "**********"
paste textarea
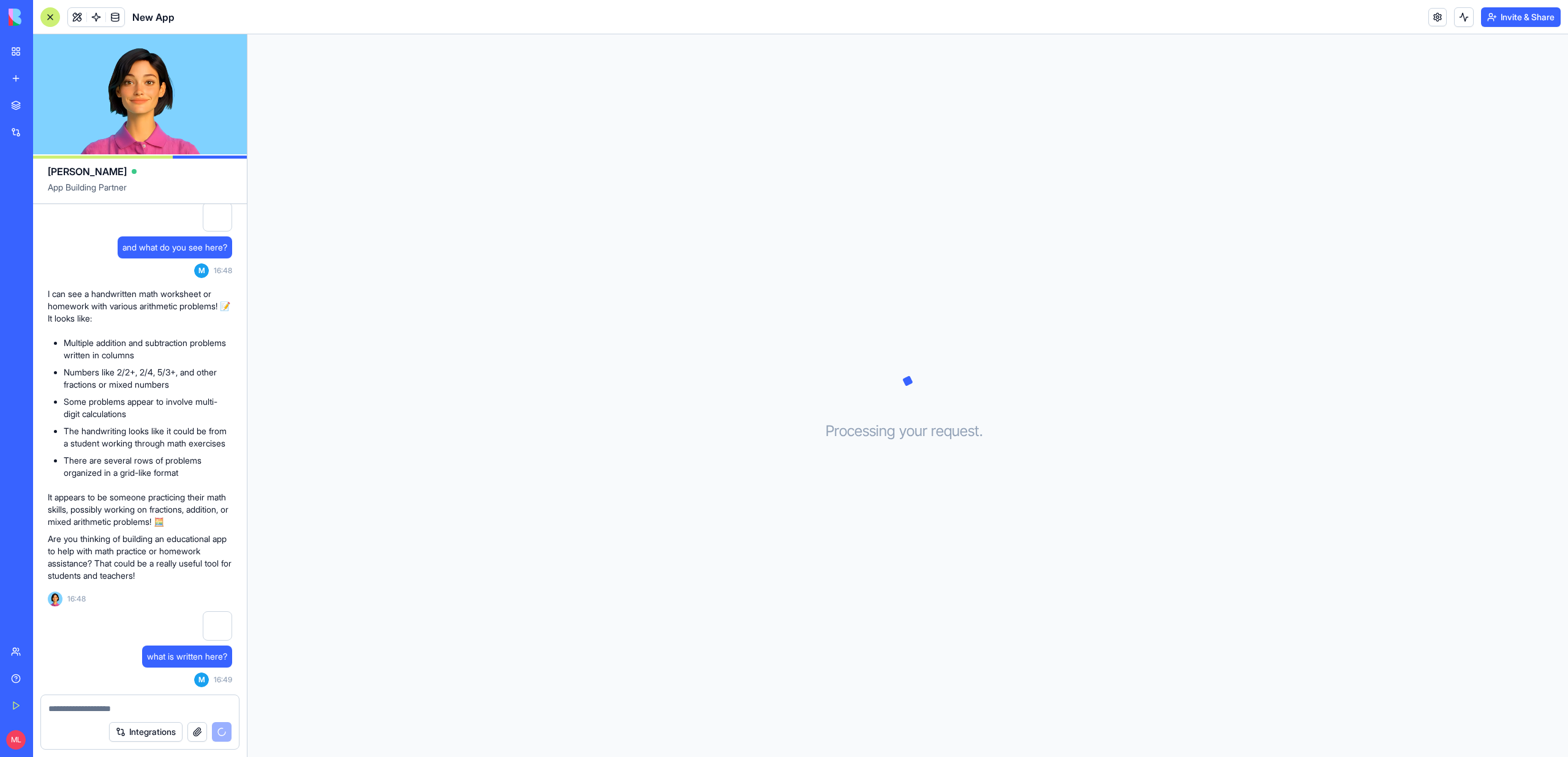
scroll to position [725, 0]
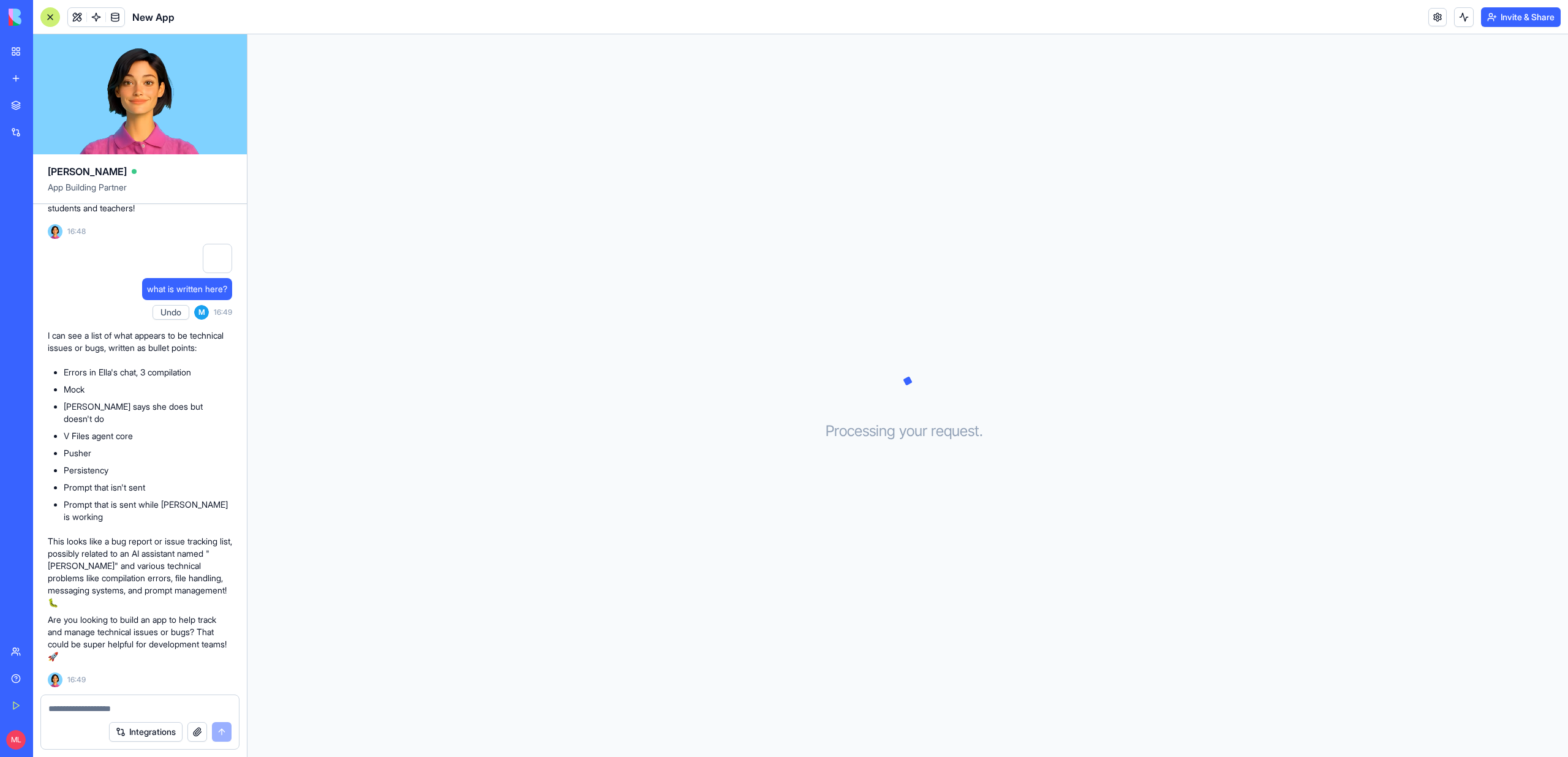
click at [97, 707] on textarea at bounding box center [140, 708] width 183 height 13
type textarea "**********"
paste textarea
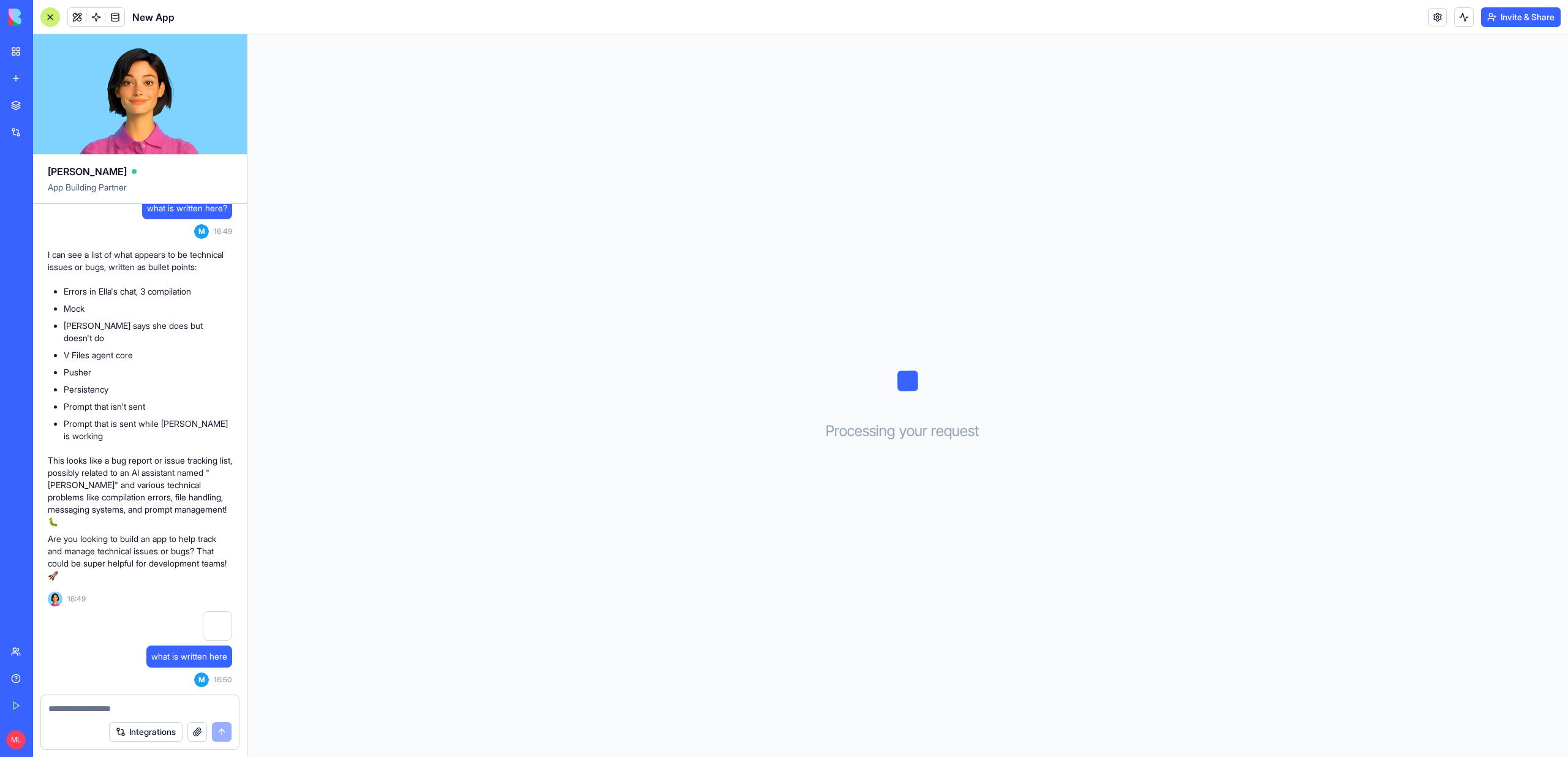
scroll to position [1051, 0]
